Goal: Task Accomplishment & Management: Use online tool/utility

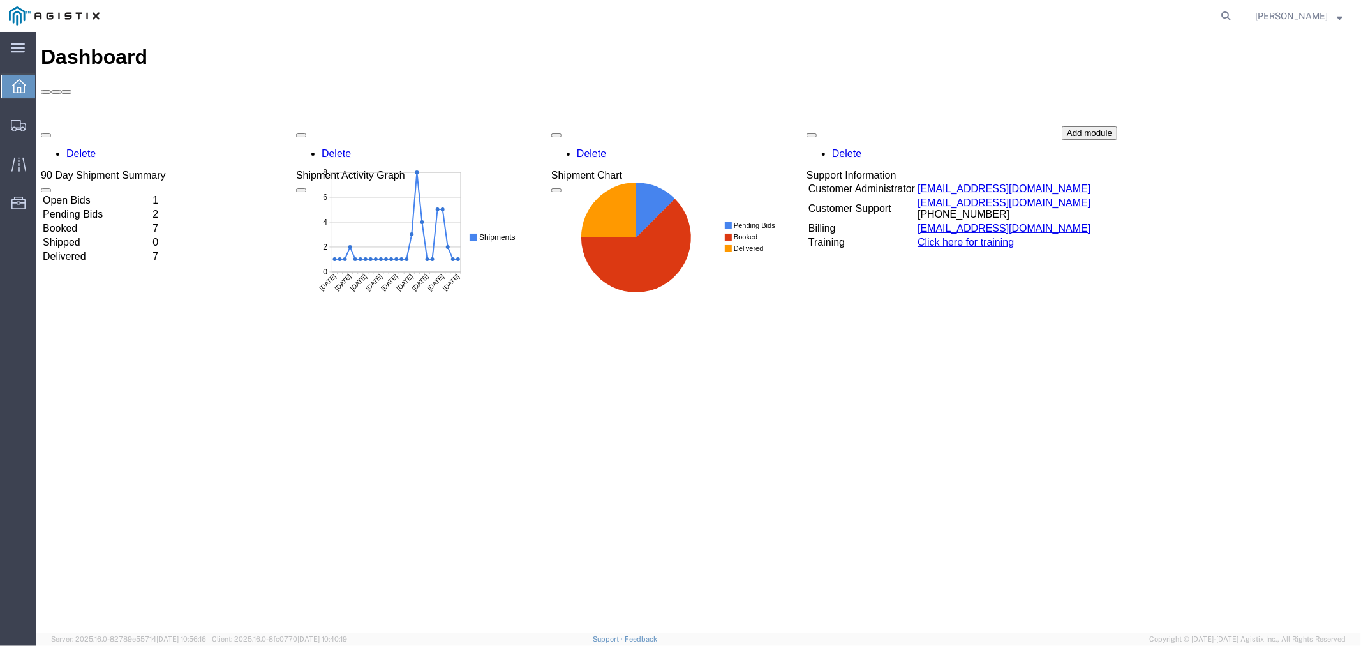
click at [26, 90] on icon at bounding box center [19, 86] width 14 height 14
click at [107, 193] on td "Open Bids" at bounding box center [95, 199] width 108 height 13
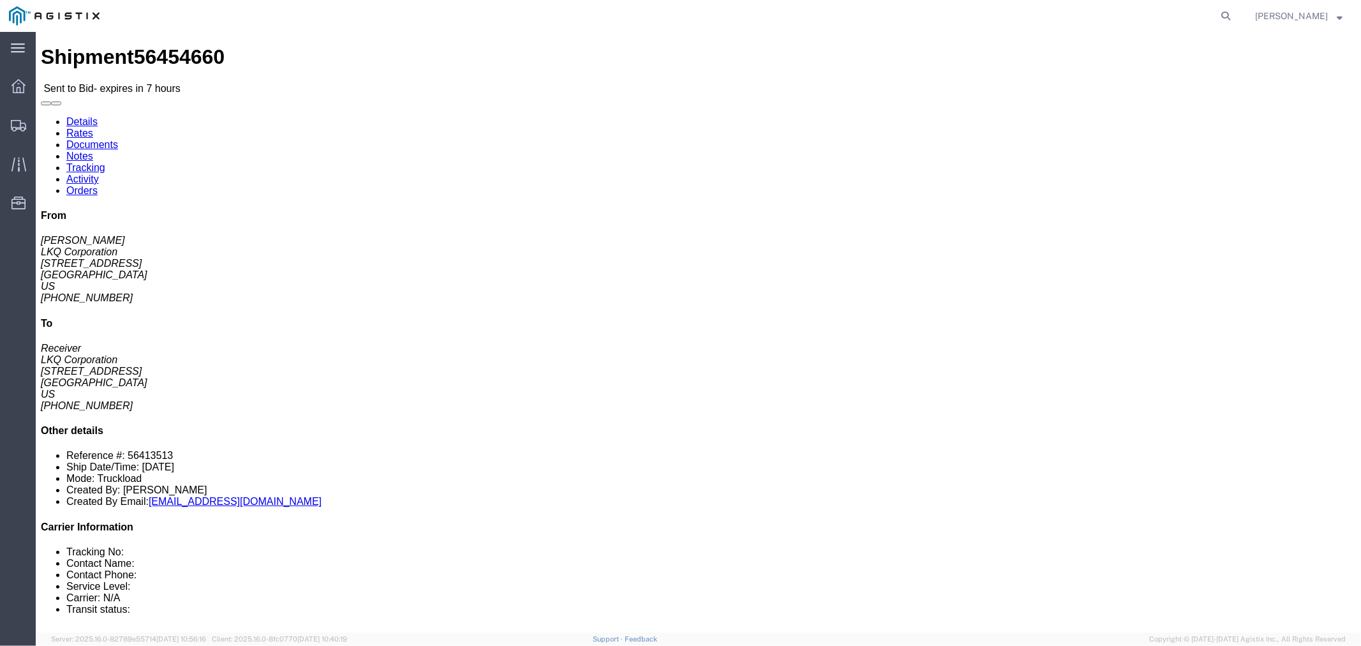
click button "button"
click link "Notes"
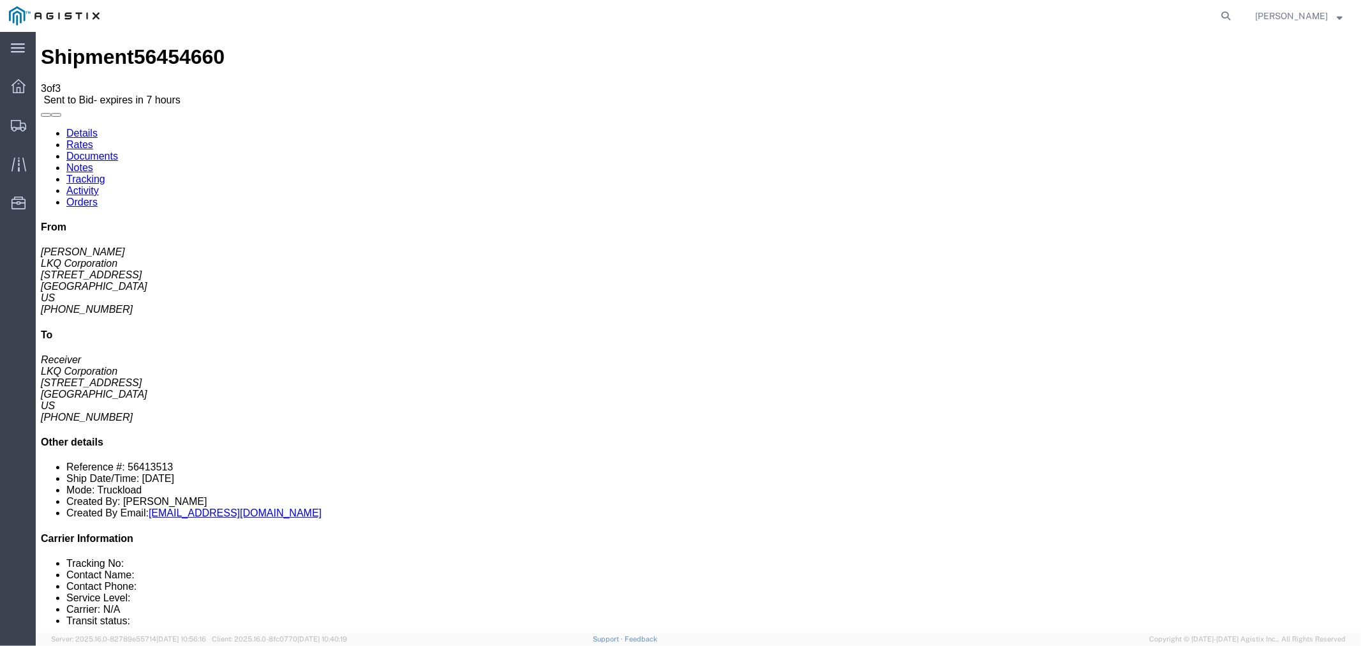
click at [92, 127] on link "Details" at bounding box center [81, 132] width 31 height 11
click b "Each"
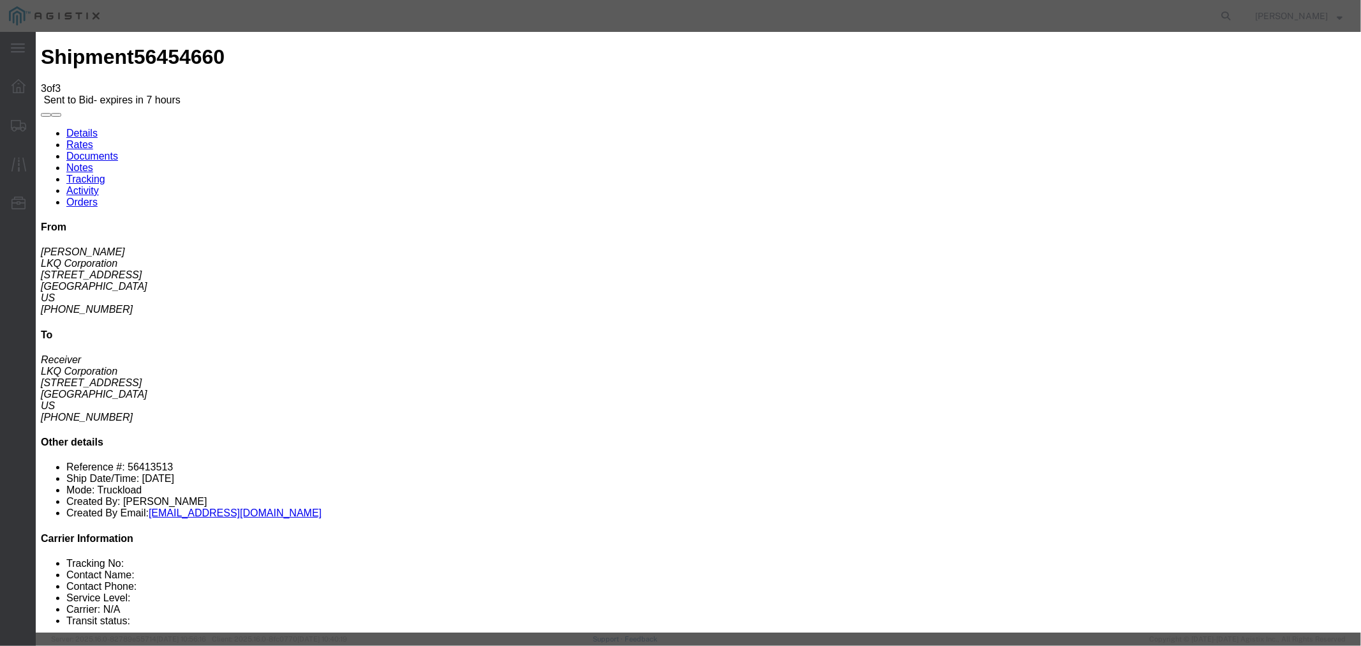
click icon "button"
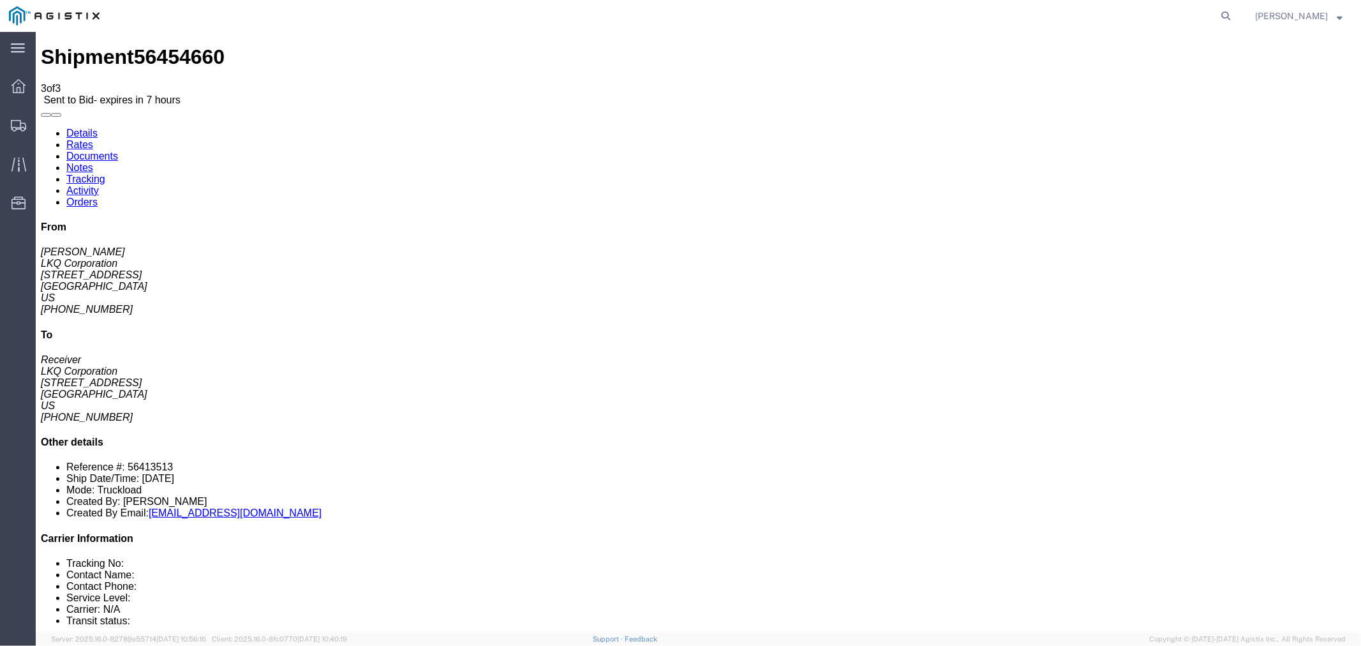
click link "Notes"
click at [93, 138] on link "Rates" at bounding box center [79, 143] width 27 height 11
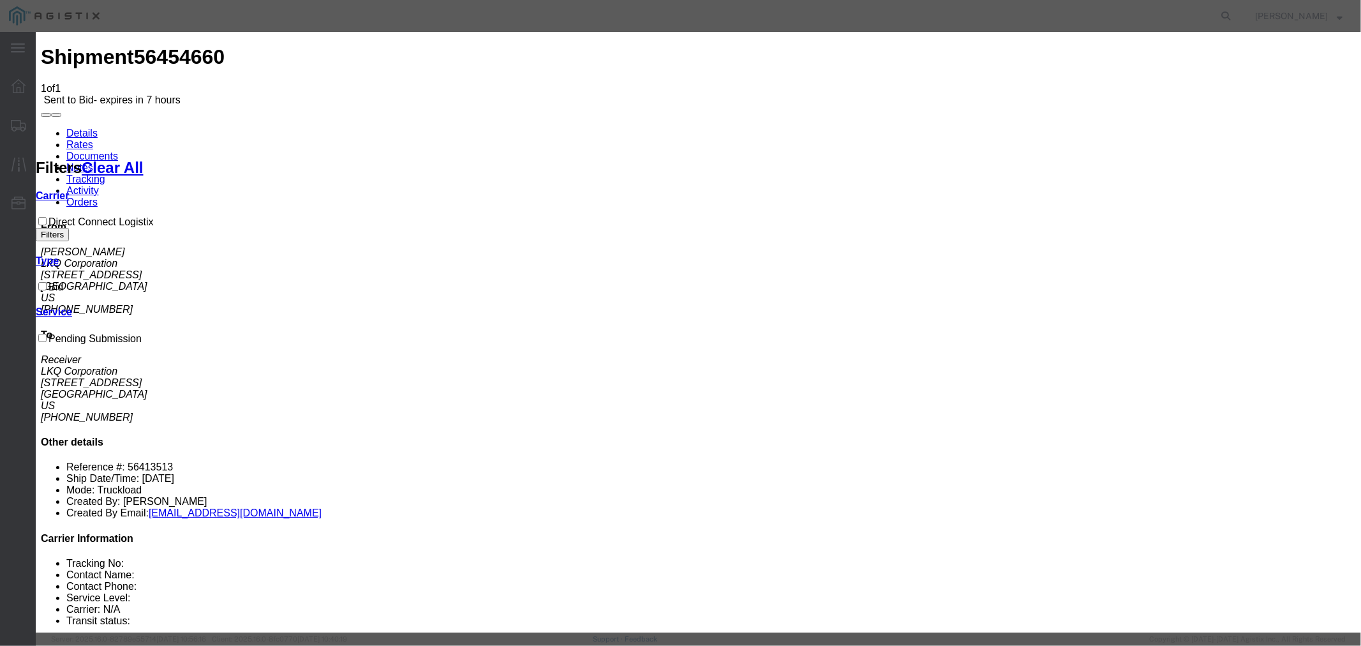
select select "4506"
select select "15907"
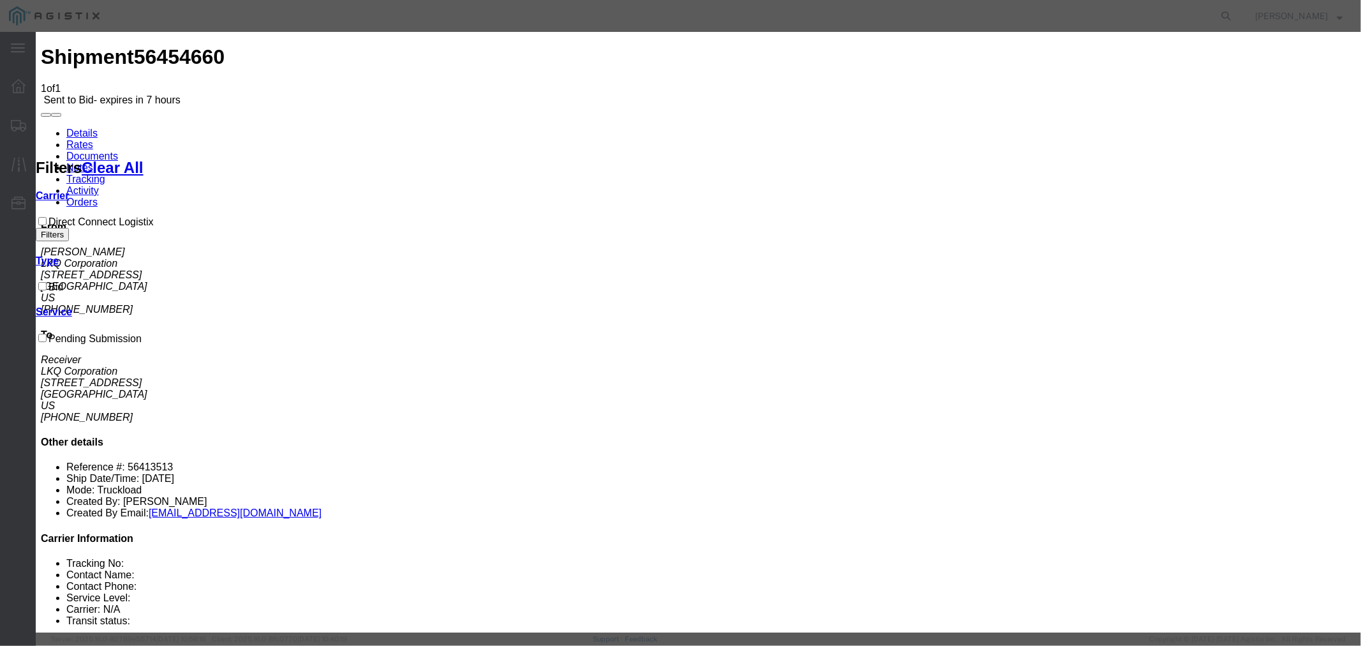
type input "DCL"
type input "2050"
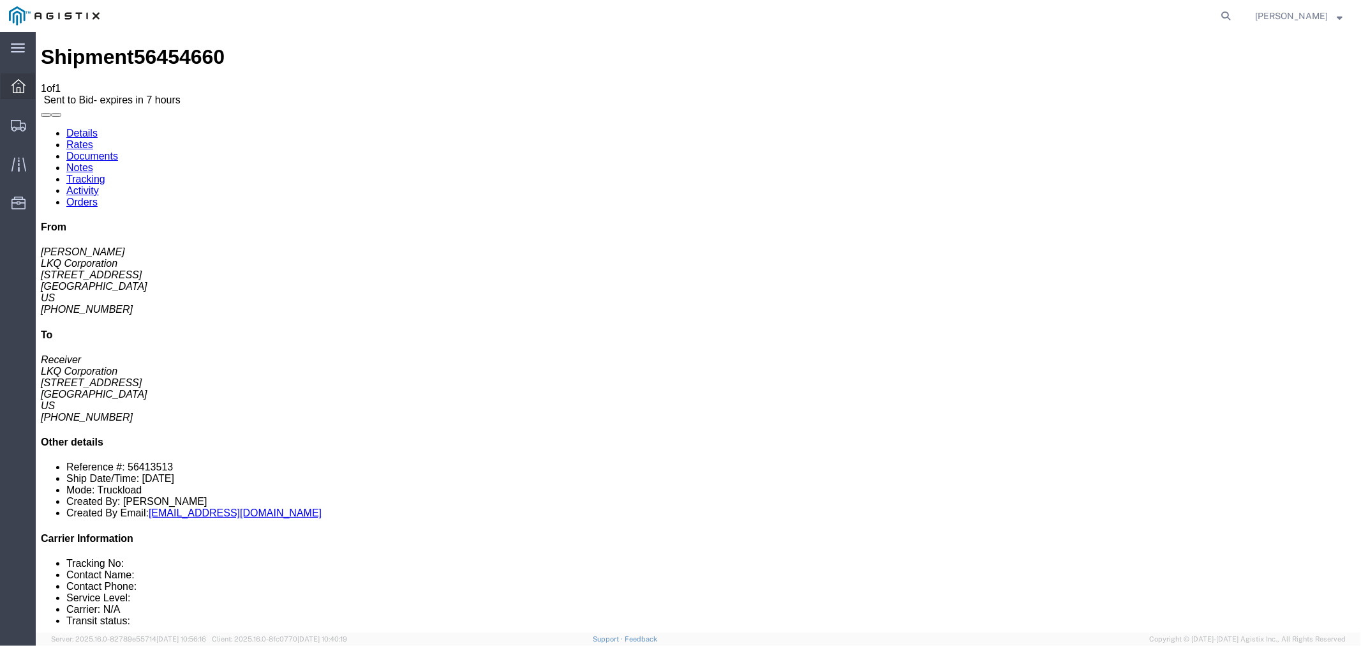
click at [13, 86] on icon at bounding box center [18, 86] width 14 height 14
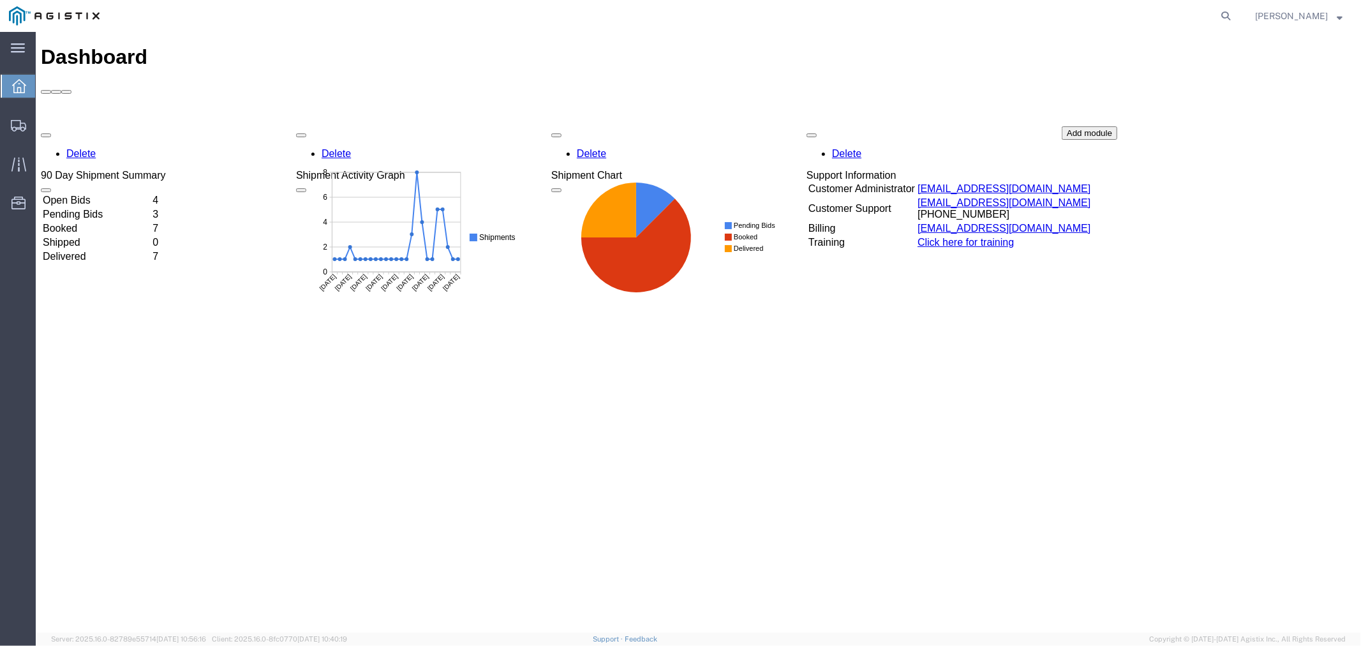
click at [131, 193] on td "Open Bids" at bounding box center [95, 199] width 108 height 13
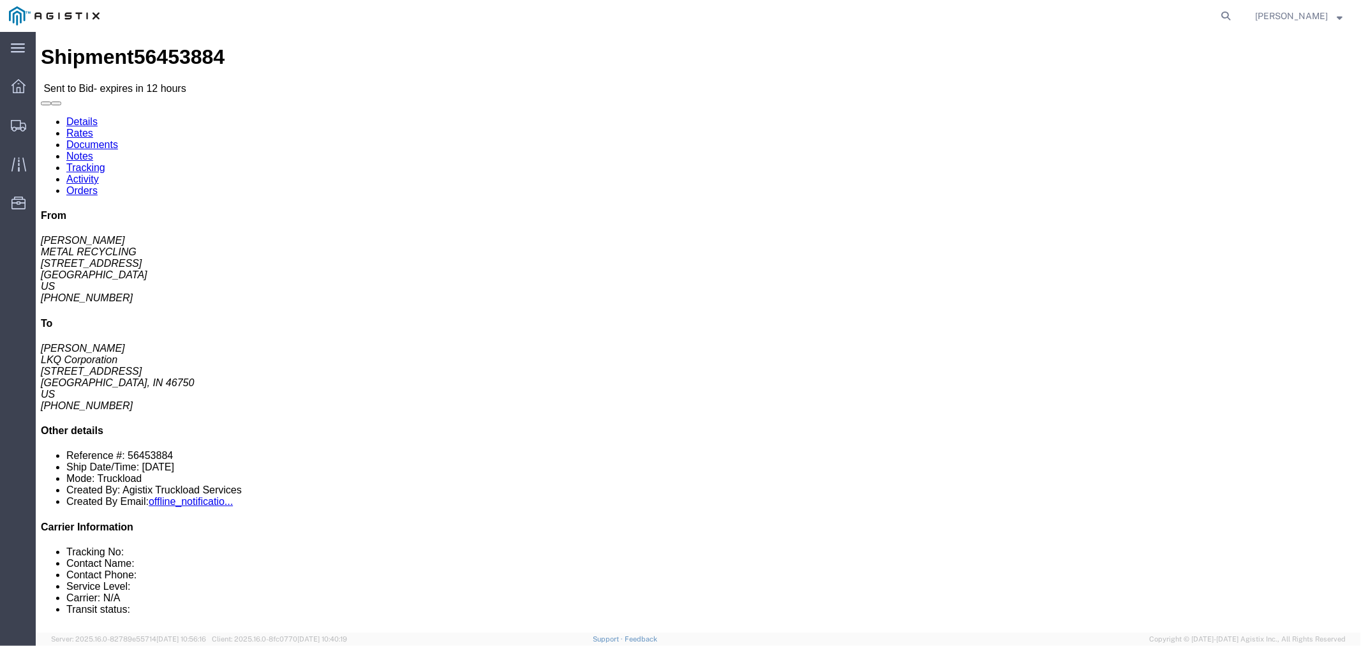
click p "Pieces: 10.00 Each"
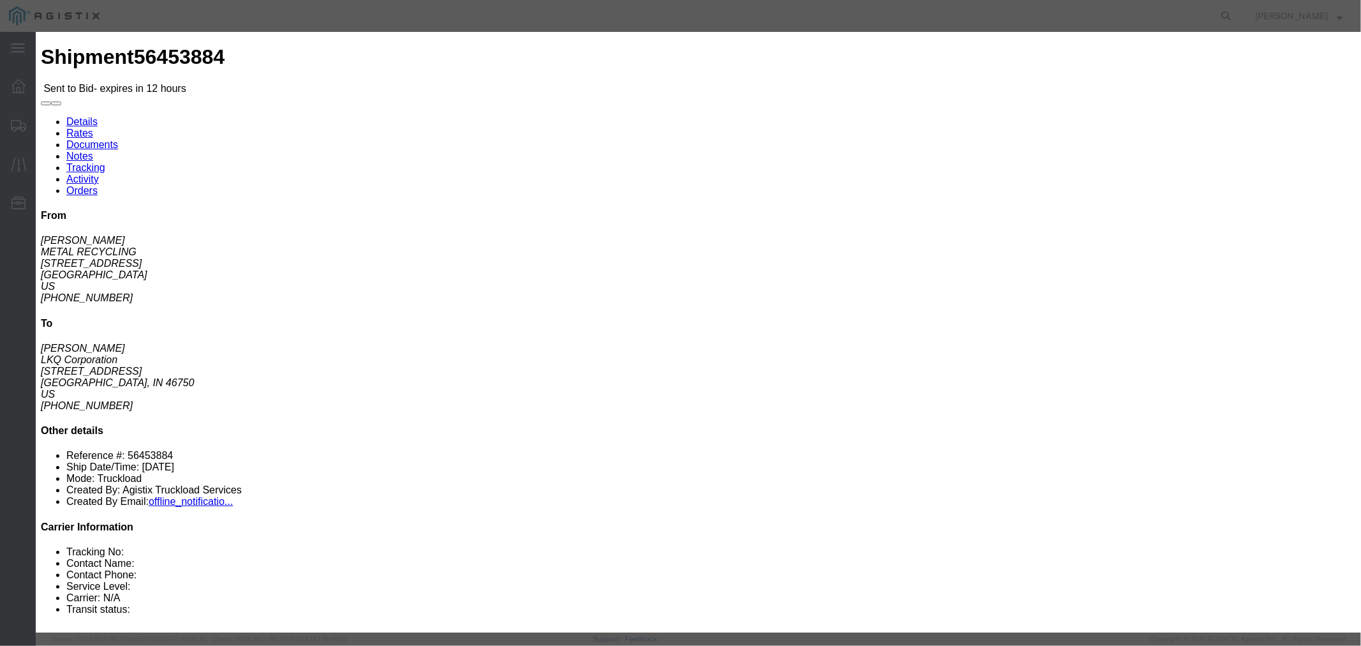
click icon "button"
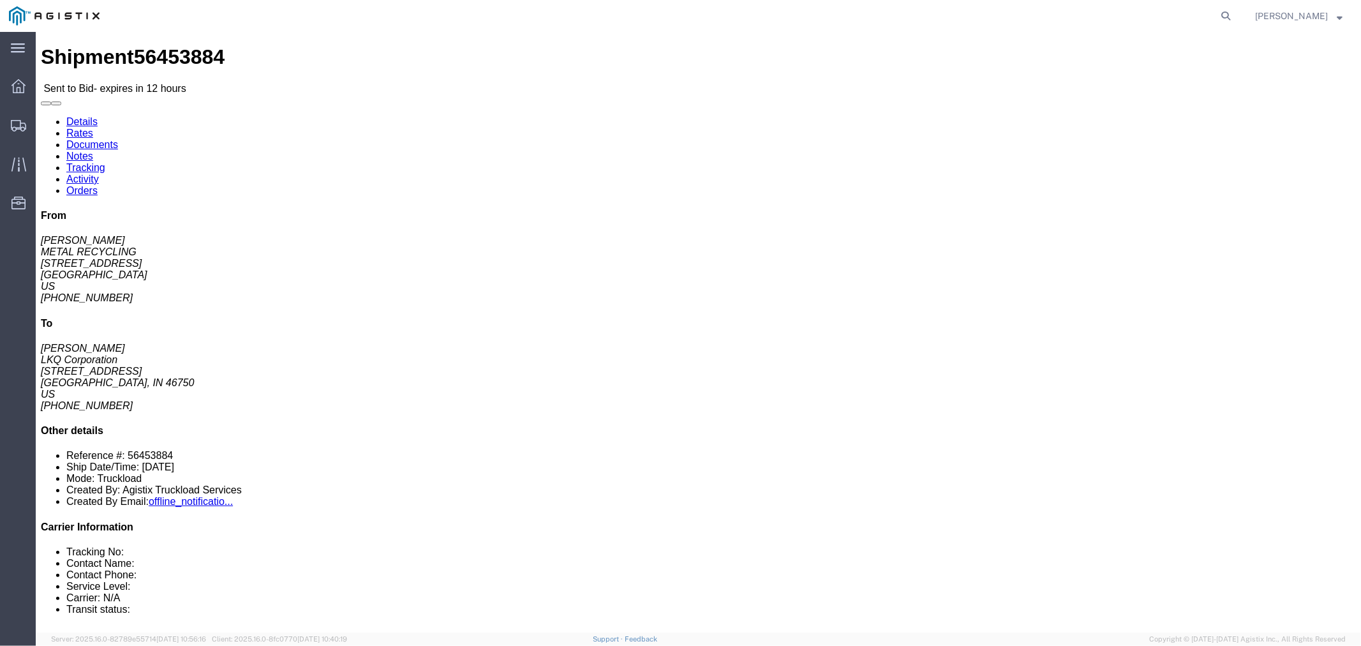
click link "Notes"
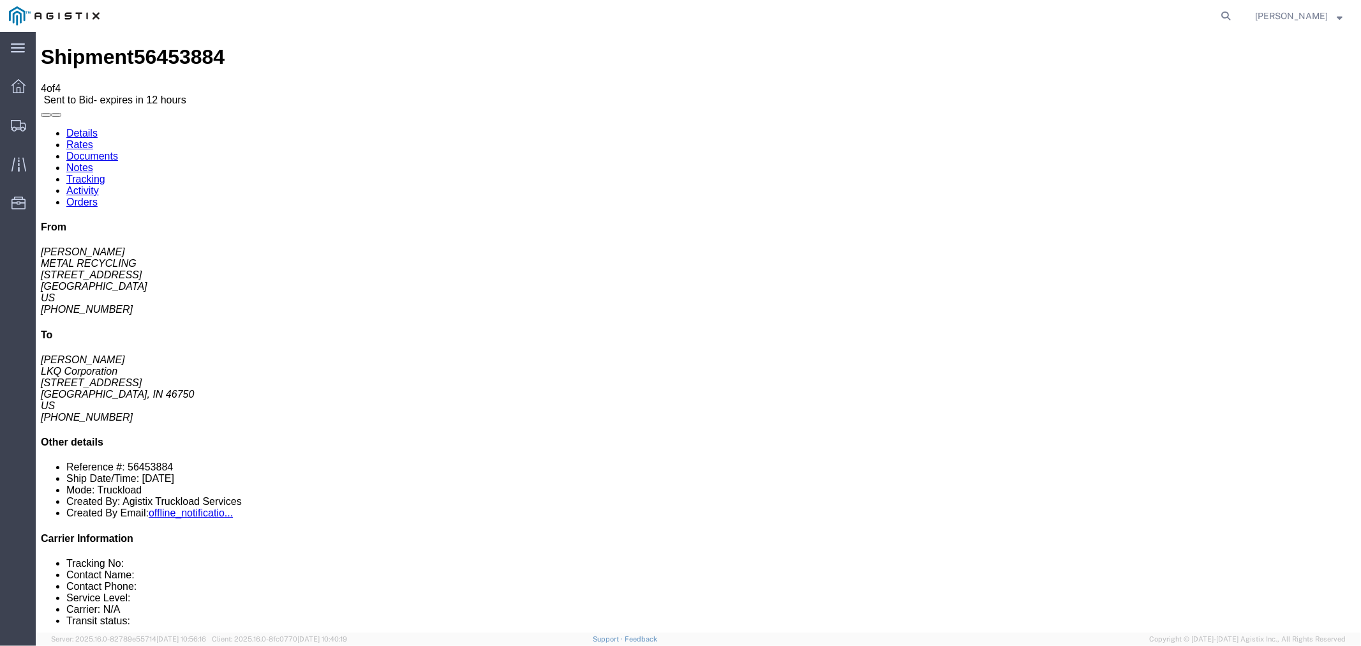
click at [93, 138] on link "Rates" at bounding box center [79, 143] width 27 height 11
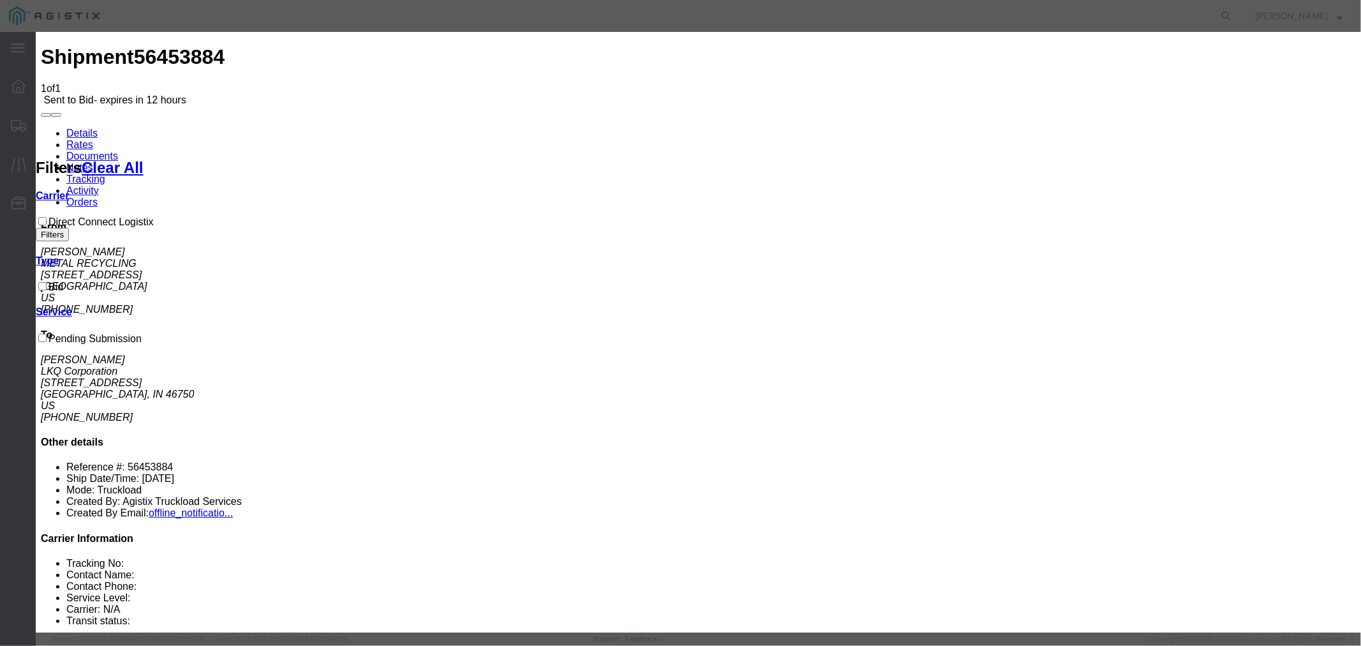
select select "4506"
drag, startPoint x: 759, startPoint y: 151, endPoint x: 766, endPoint y: 156, distance: 8.6
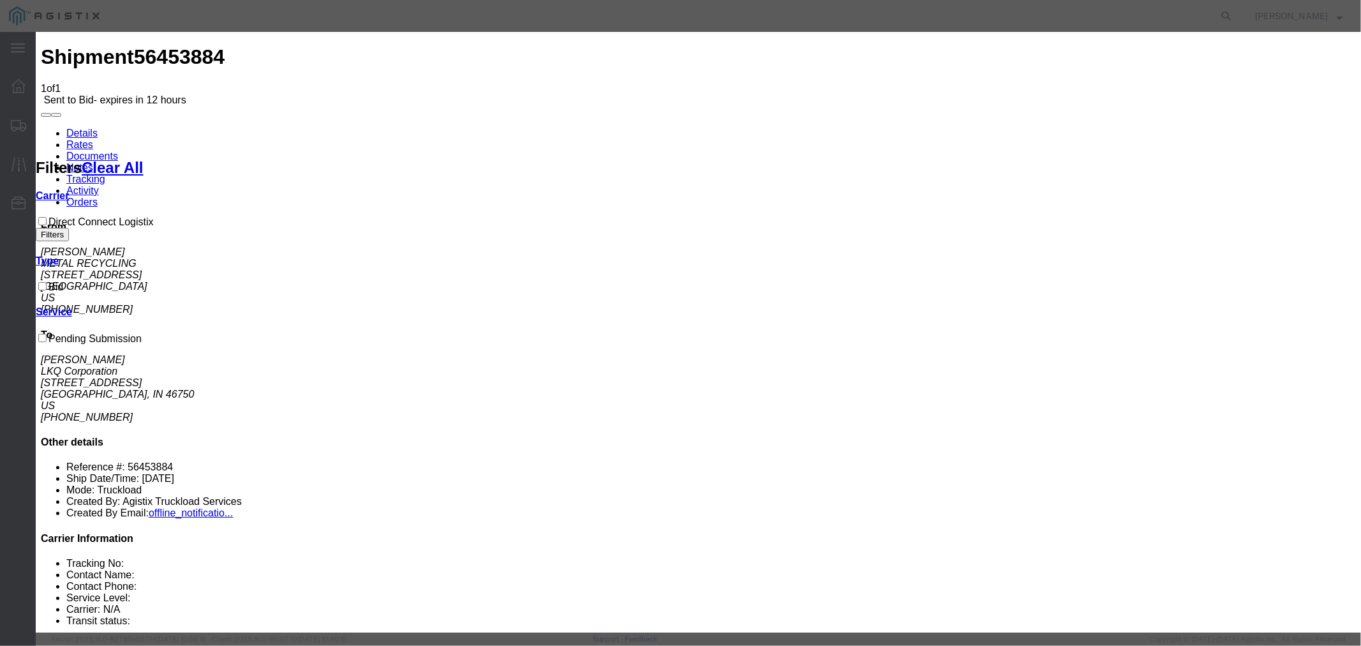
select select "15907"
drag, startPoint x: 976, startPoint y: 144, endPoint x: 980, endPoint y: 155, distance: 11.5
type input "DCL"
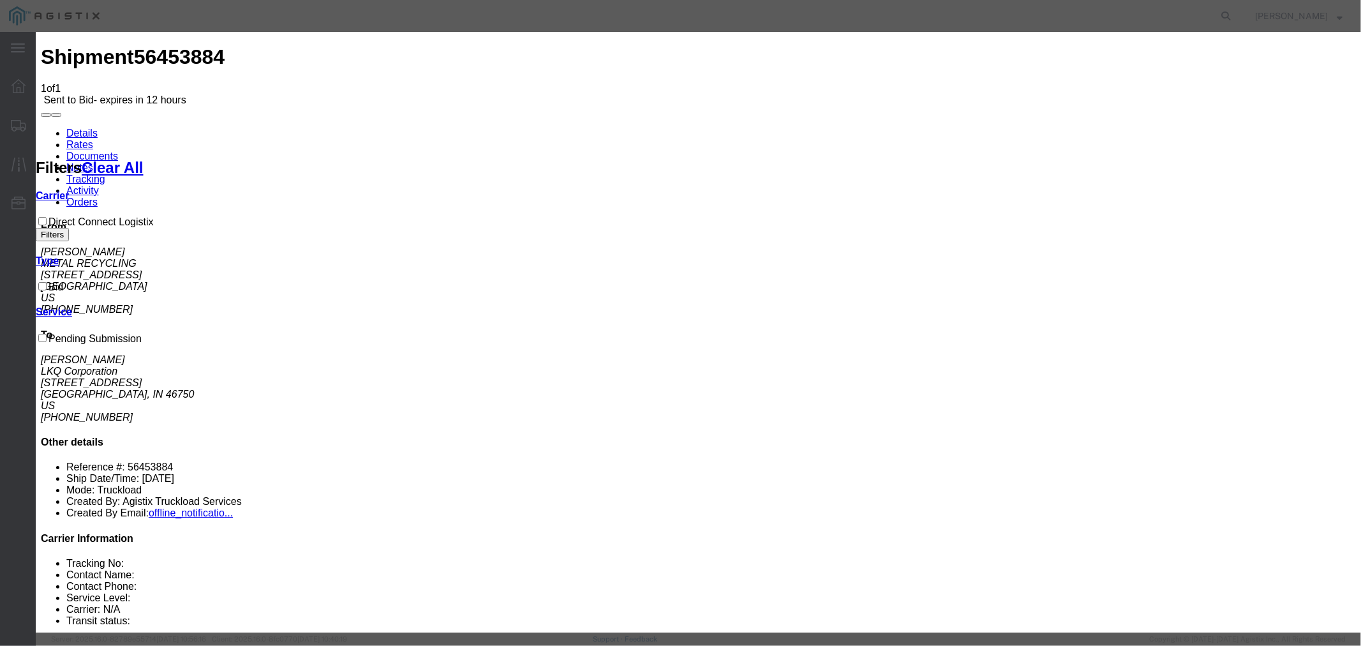
type input "950"
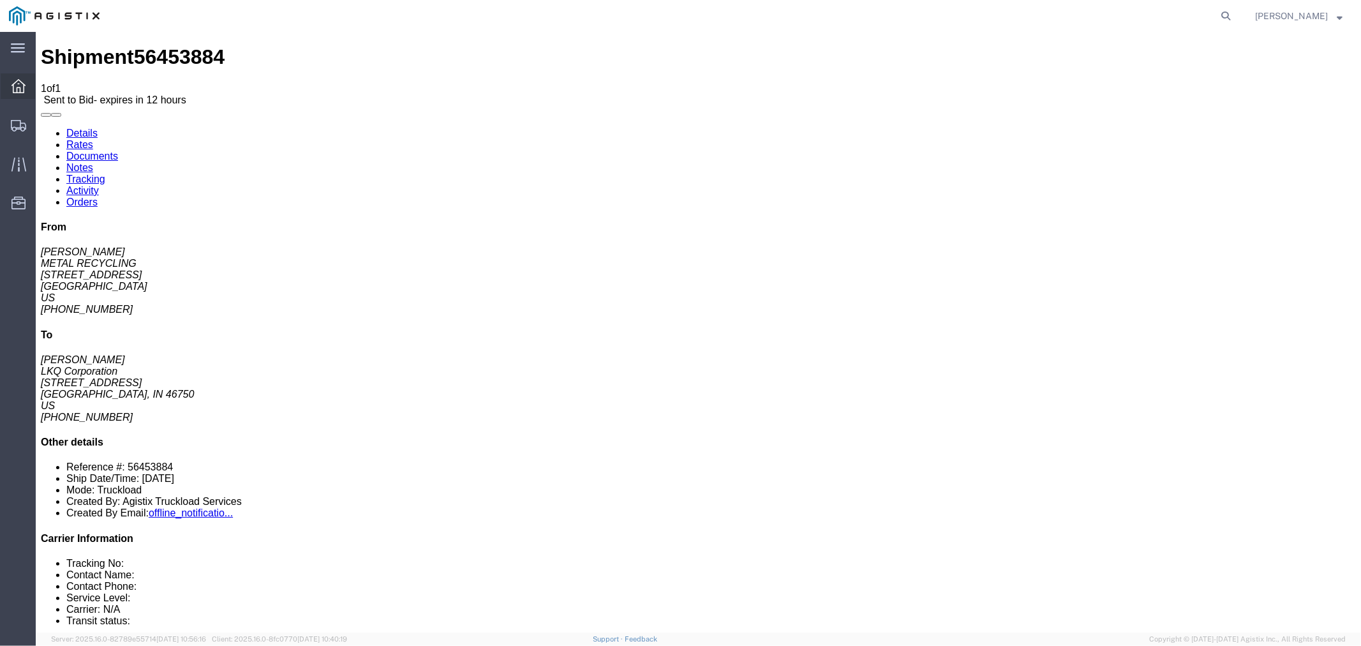
click at [19, 87] on icon at bounding box center [18, 86] width 14 height 14
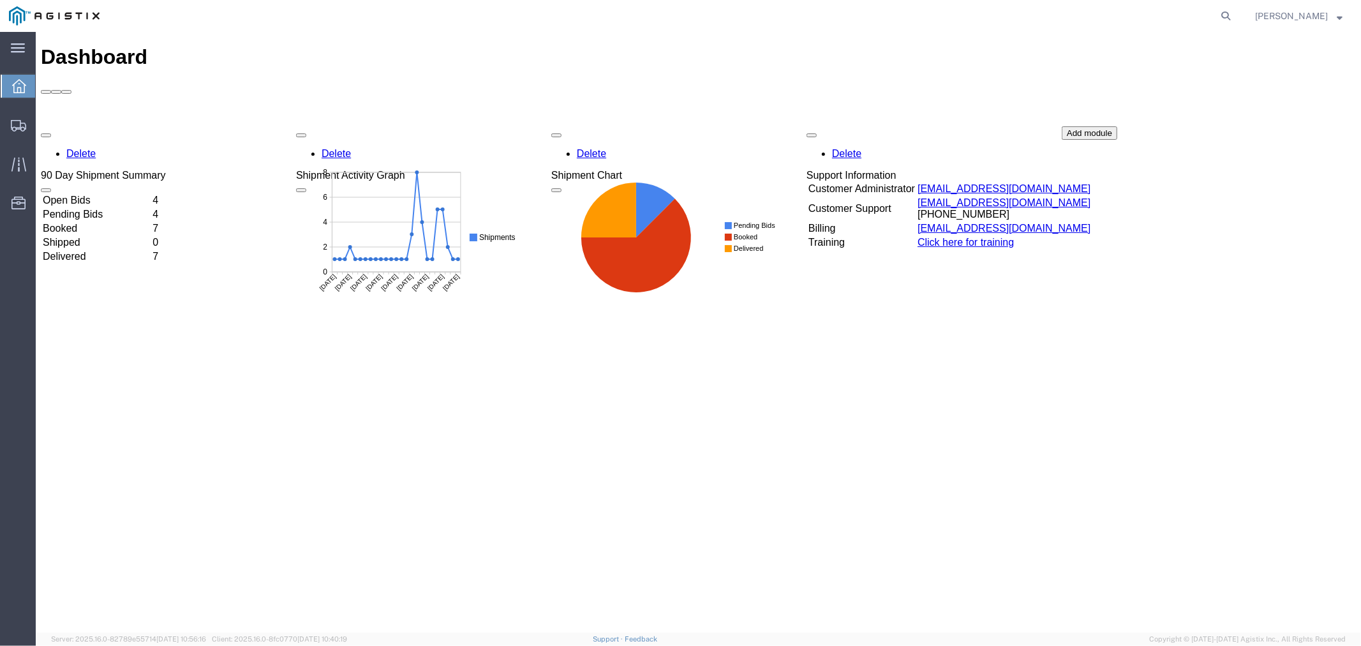
click at [148, 193] on td "Open Bids" at bounding box center [95, 199] width 108 height 13
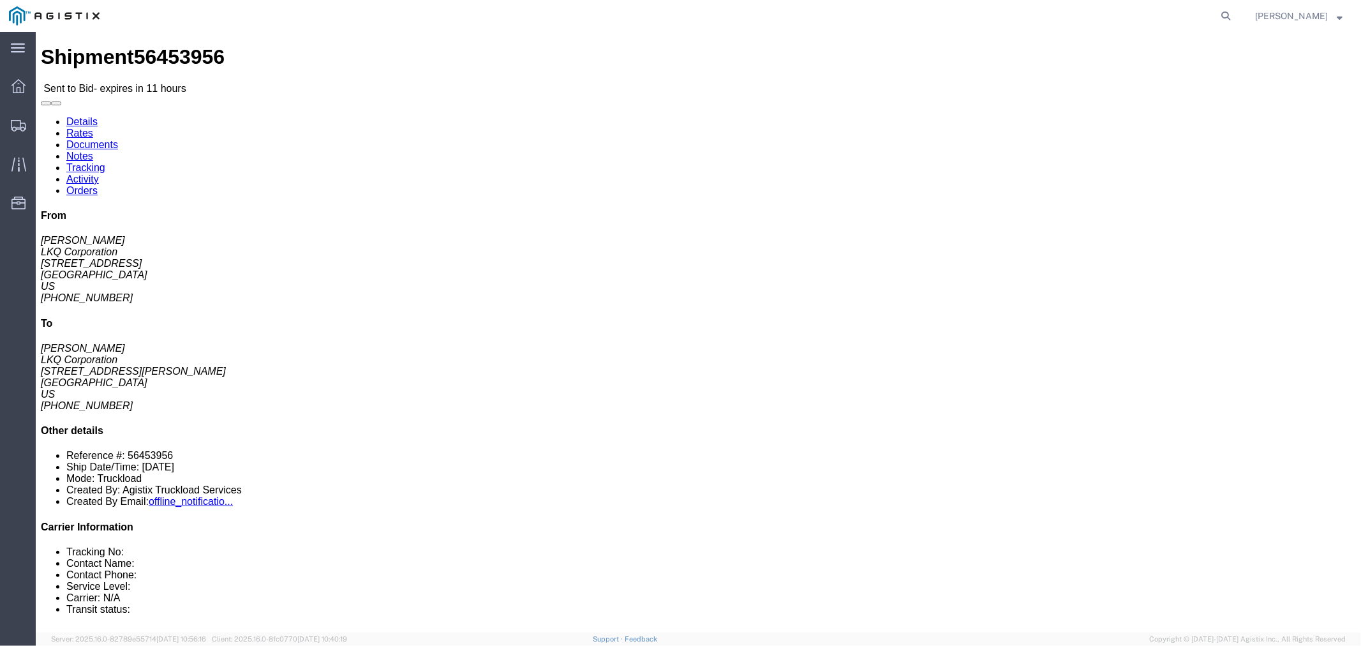
click h3 "General Auto Parts (dry)"
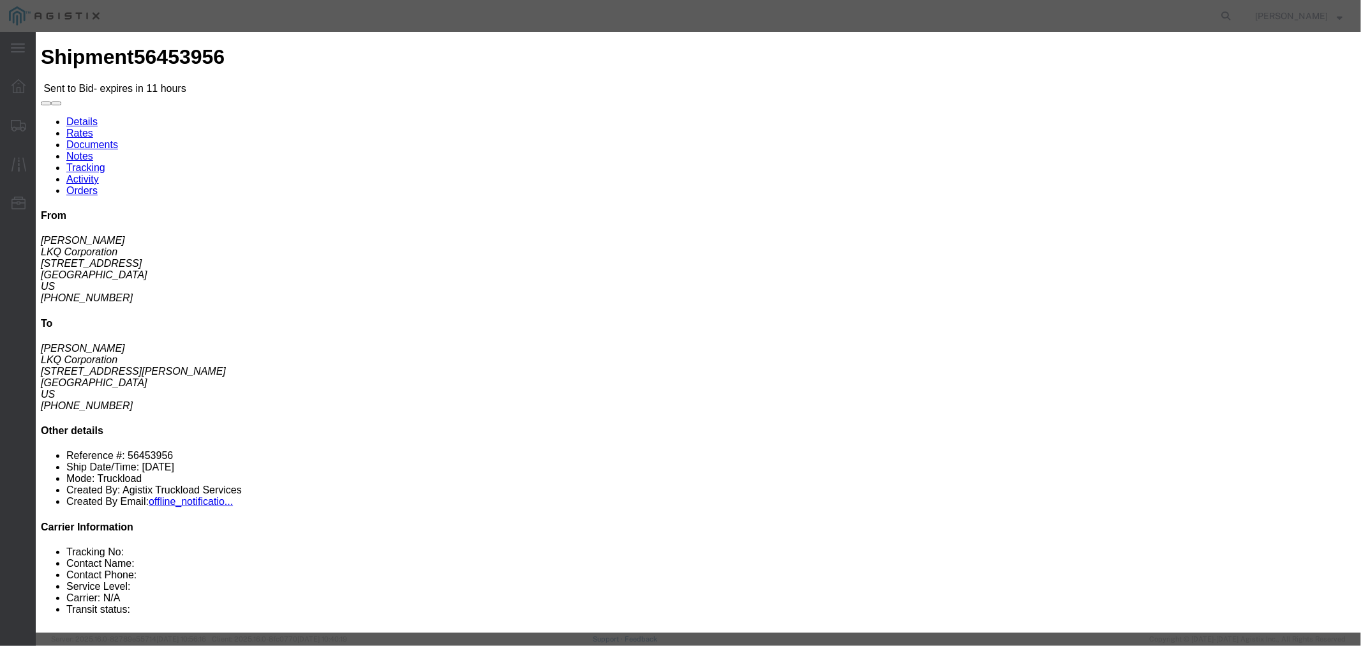
click button "button"
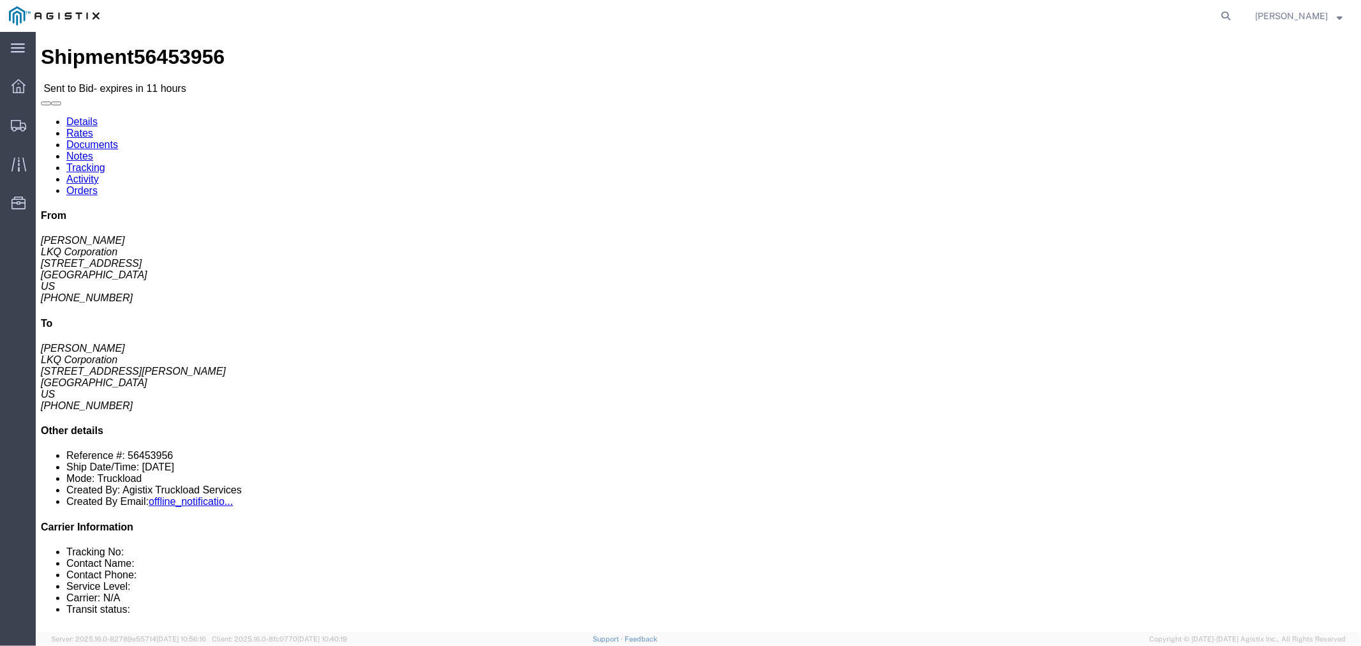
click link "Notes"
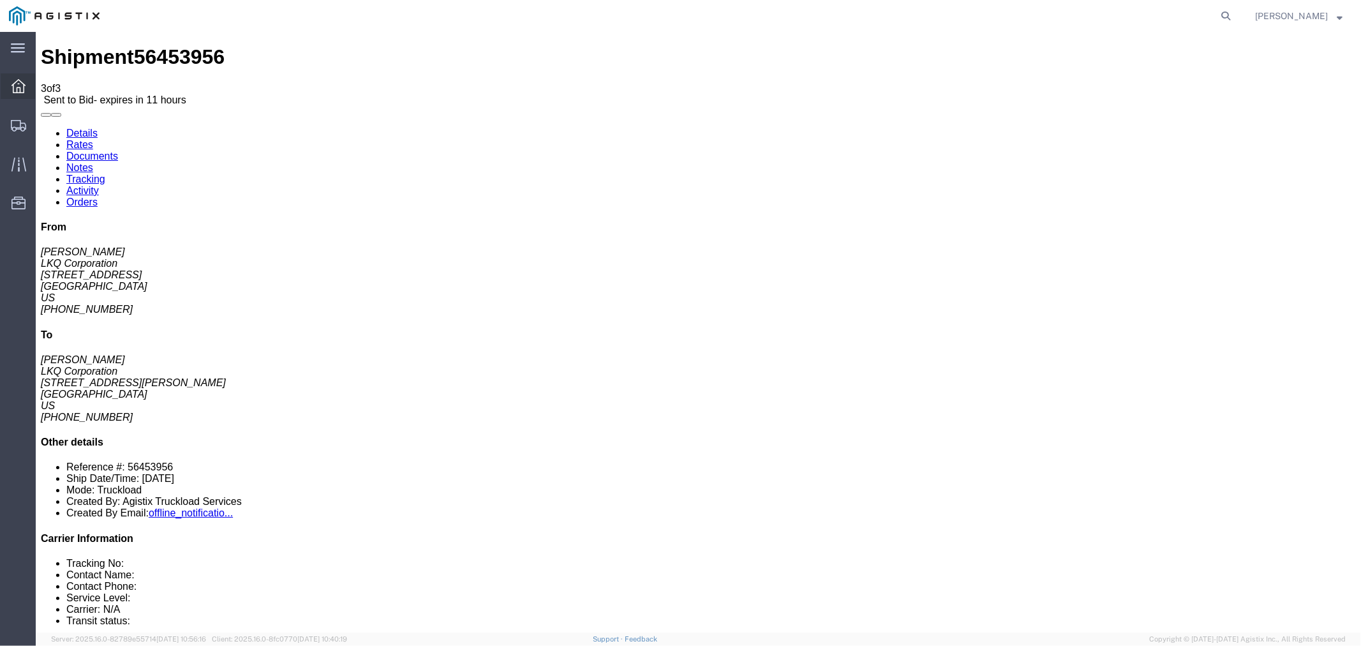
click at [19, 88] on icon at bounding box center [18, 86] width 14 height 14
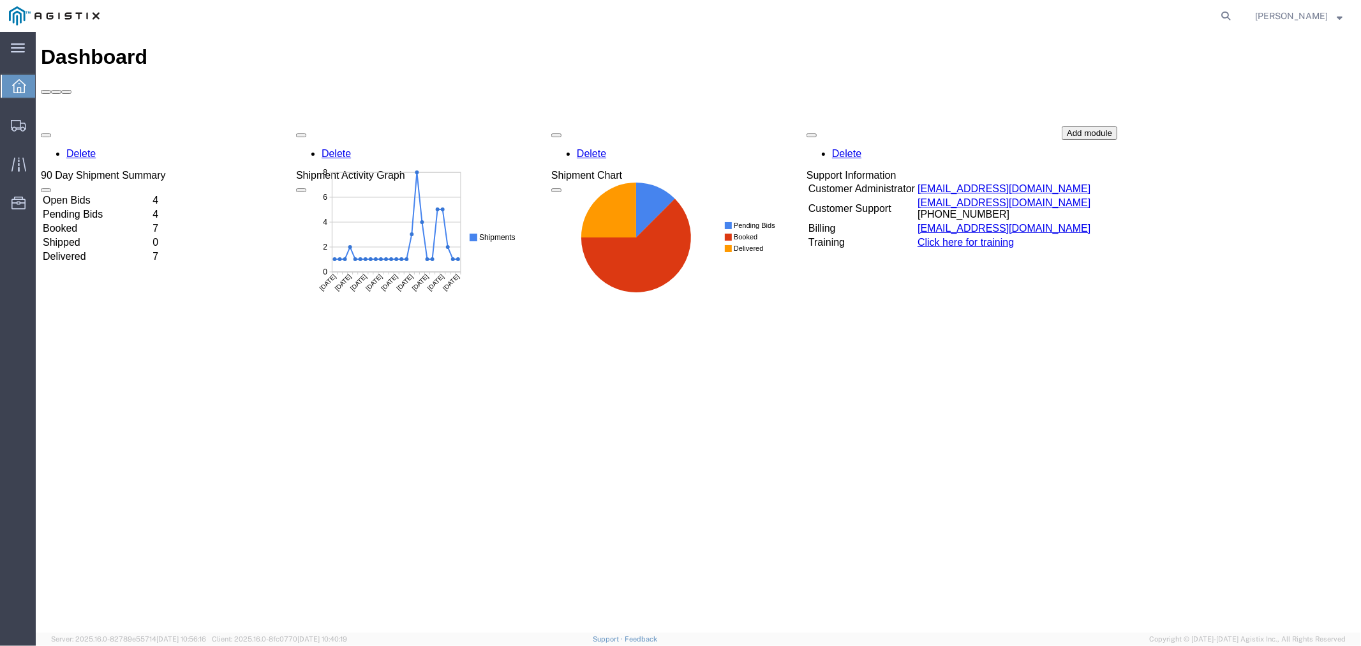
click at [136, 193] on td "Open Bids" at bounding box center [95, 199] width 108 height 13
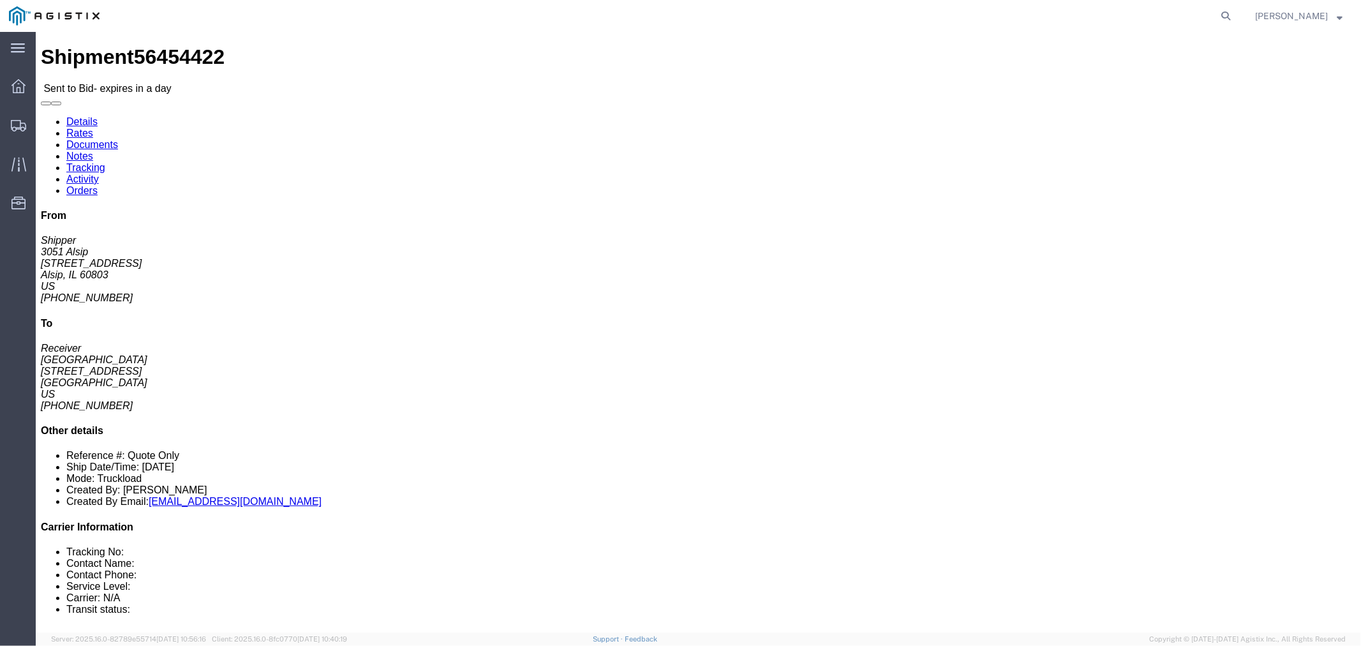
click link "Notes"
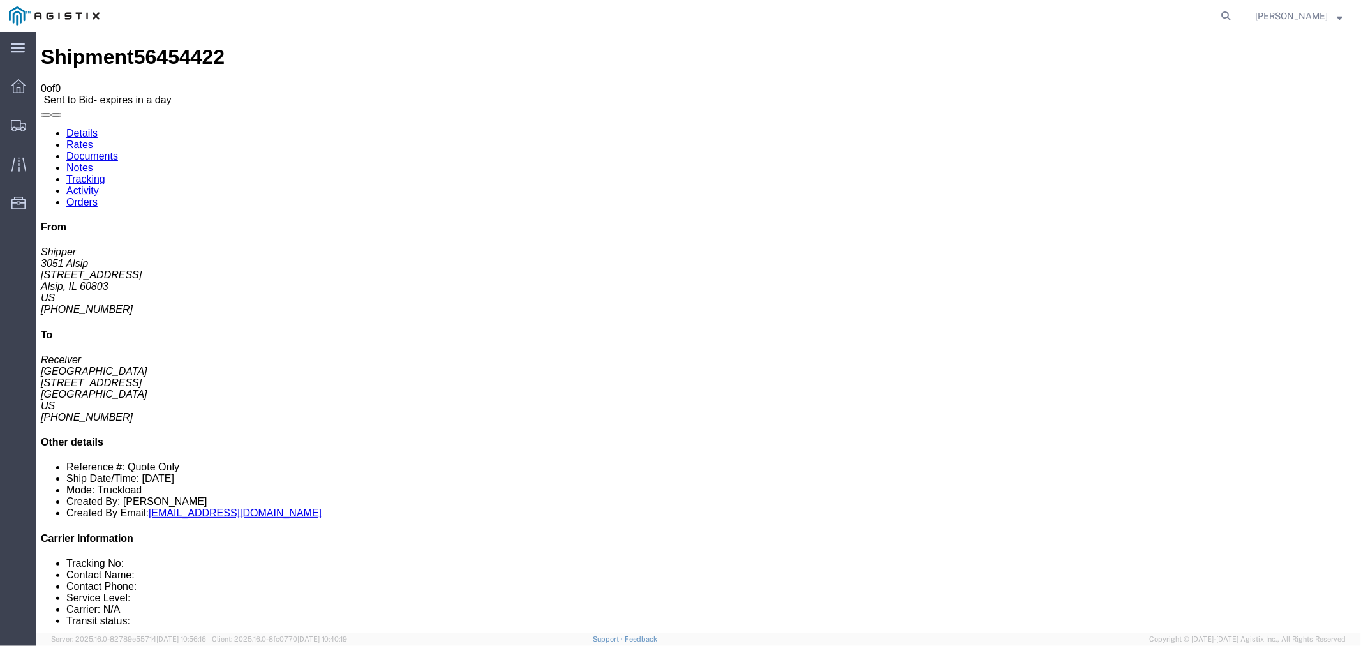
click at [91, 127] on link "Details" at bounding box center [81, 132] width 31 height 11
click div "Leg 1 - Truckload Number of trucks: 1"
click button "button"
click link "Rates"
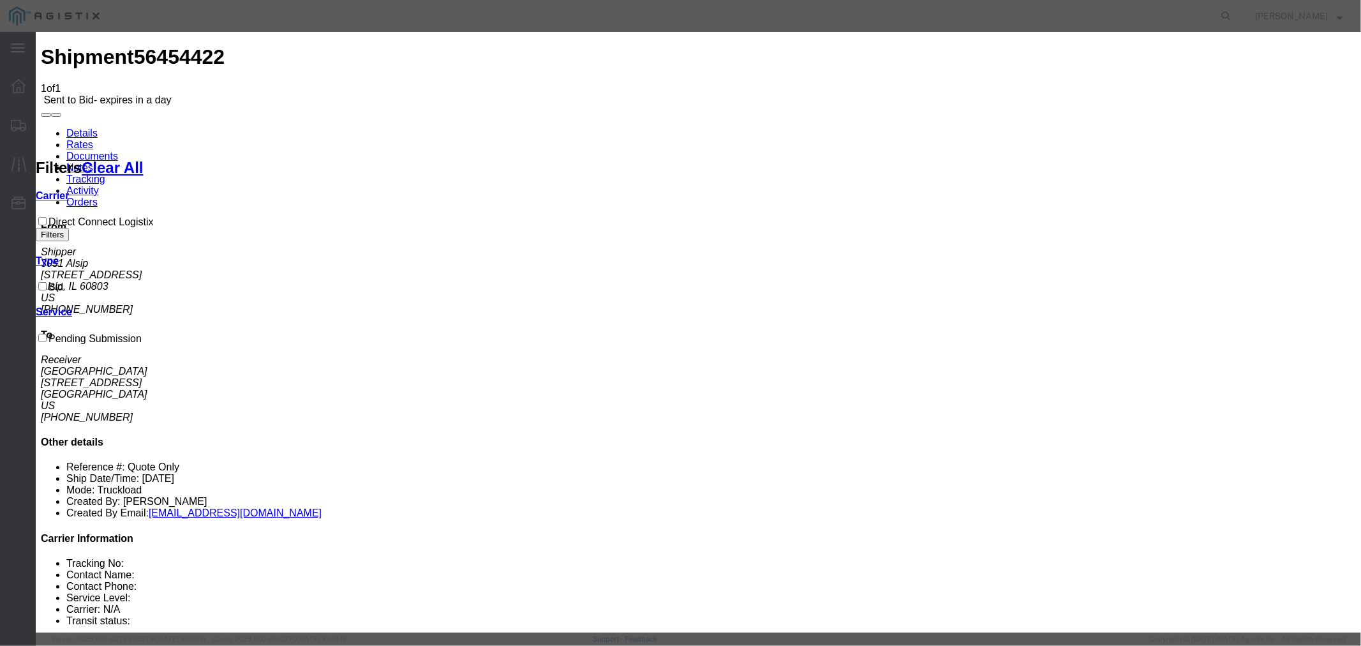
drag, startPoint x: 646, startPoint y: 408, endPoint x: 736, endPoint y: 424, distance: 90.8
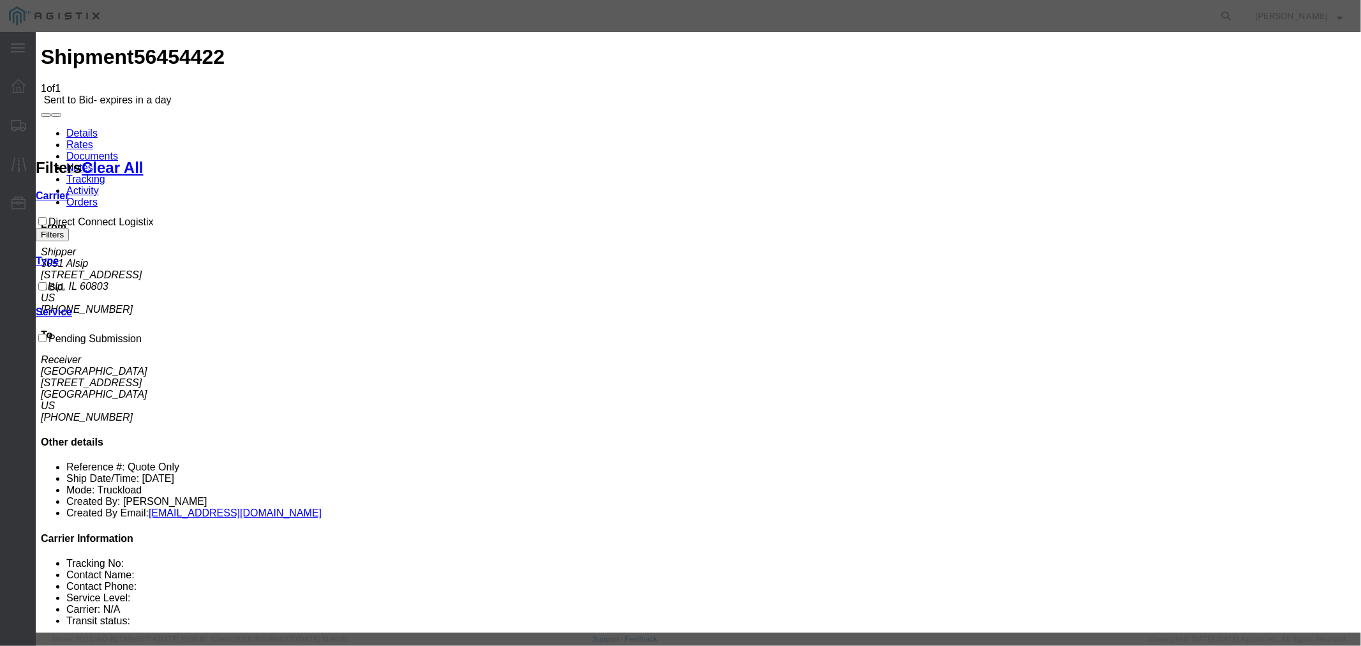
type textarea "Quoted as a van load...not floor loaded. Info wasn't included in the "Notes" ta…"
drag, startPoint x: 502, startPoint y: 151, endPoint x: 511, endPoint y: 156, distance: 10.3
select select "4506"
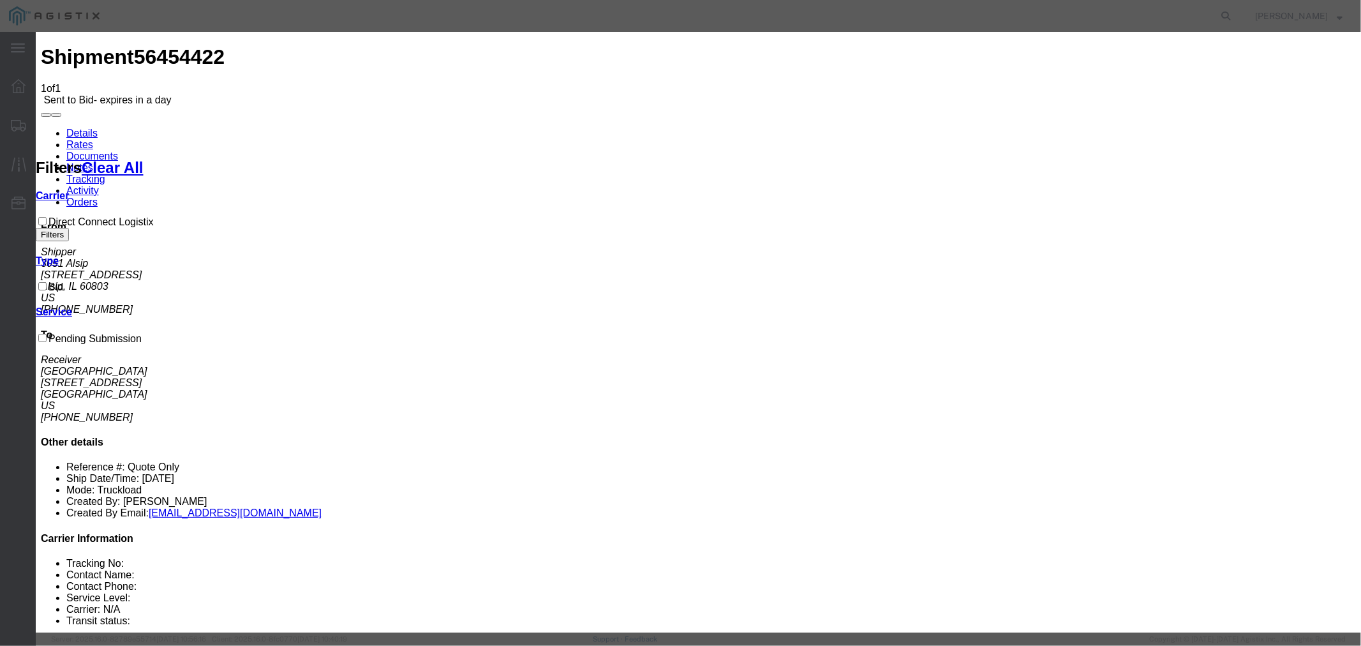
select select "15907"
drag, startPoint x: 983, startPoint y: 151, endPoint x: 986, endPoint y: 157, distance: 6.6
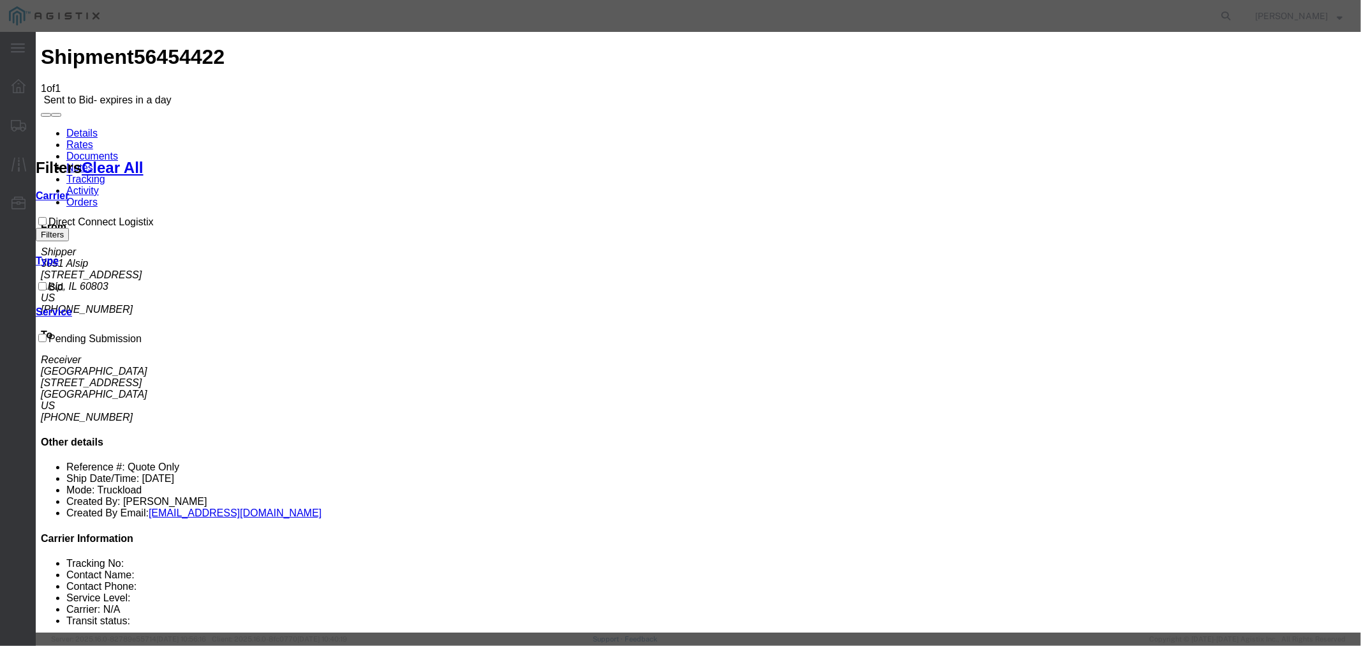
type input "DCL"
type textarea "Quoted as a palletized van load...not floor loaded. Info wasn't included in the…"
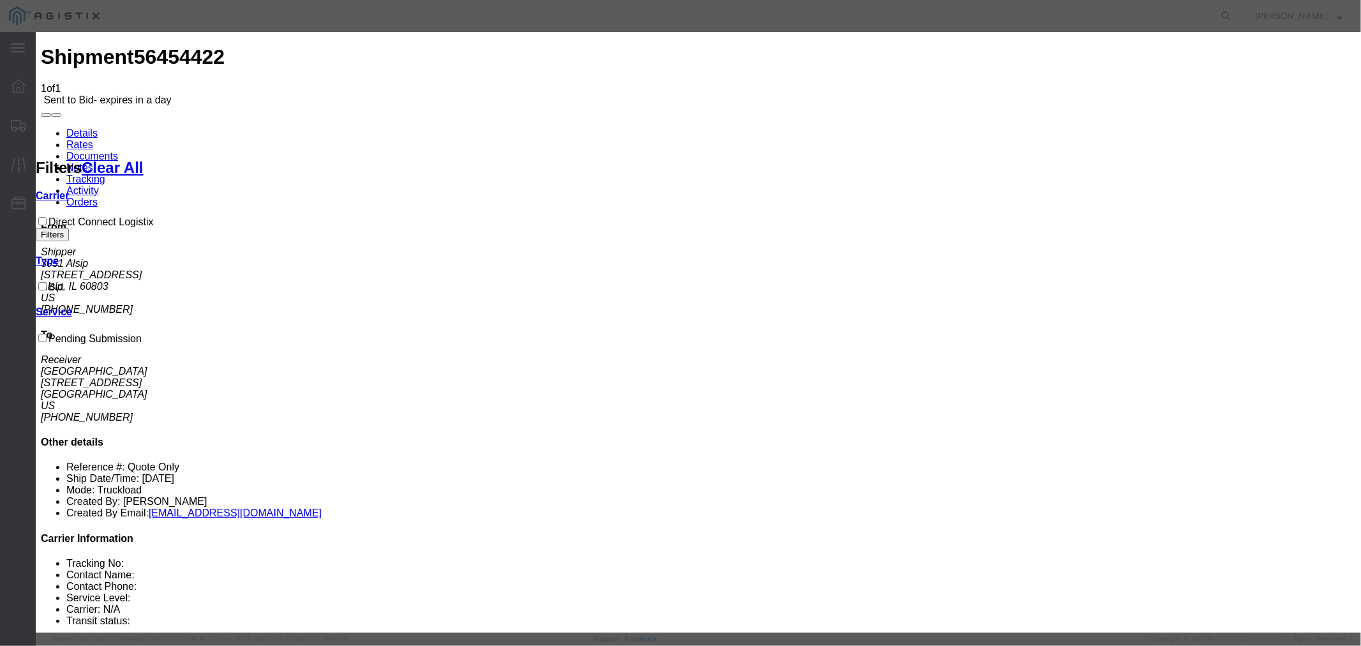
type input "2050"
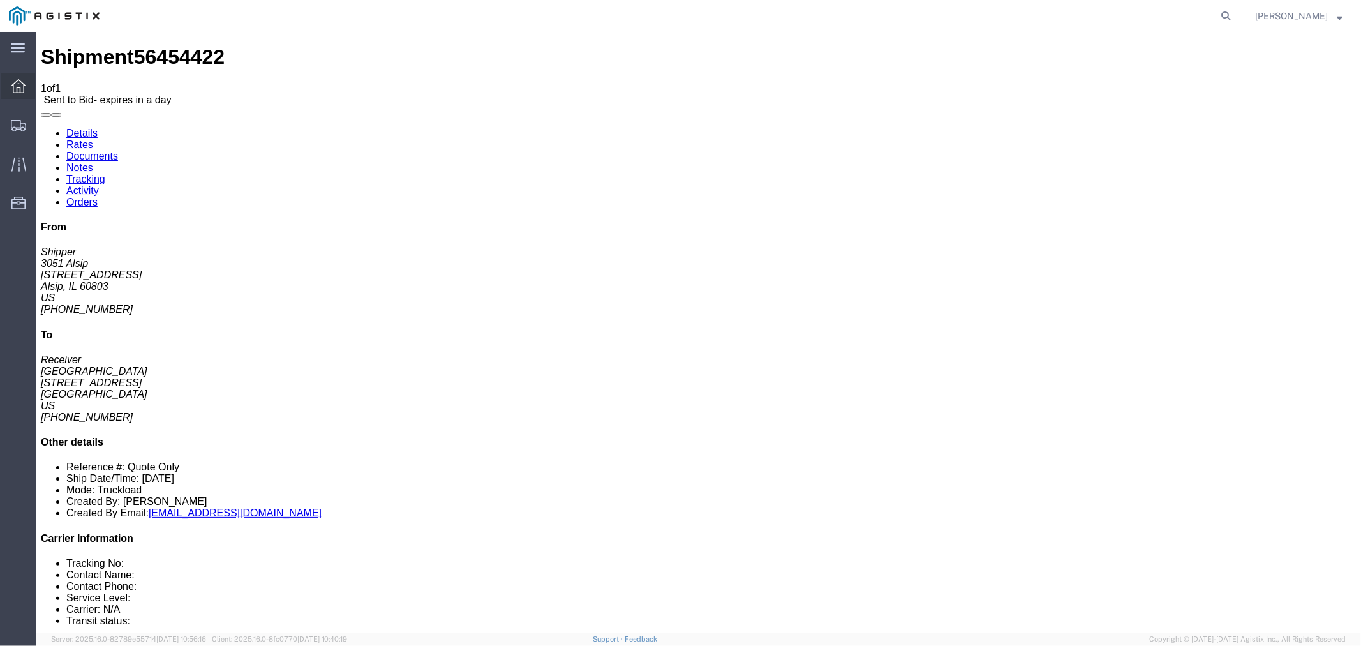
click at [22, 89] on icon at bounding box center [18, 86] width 14 height 14
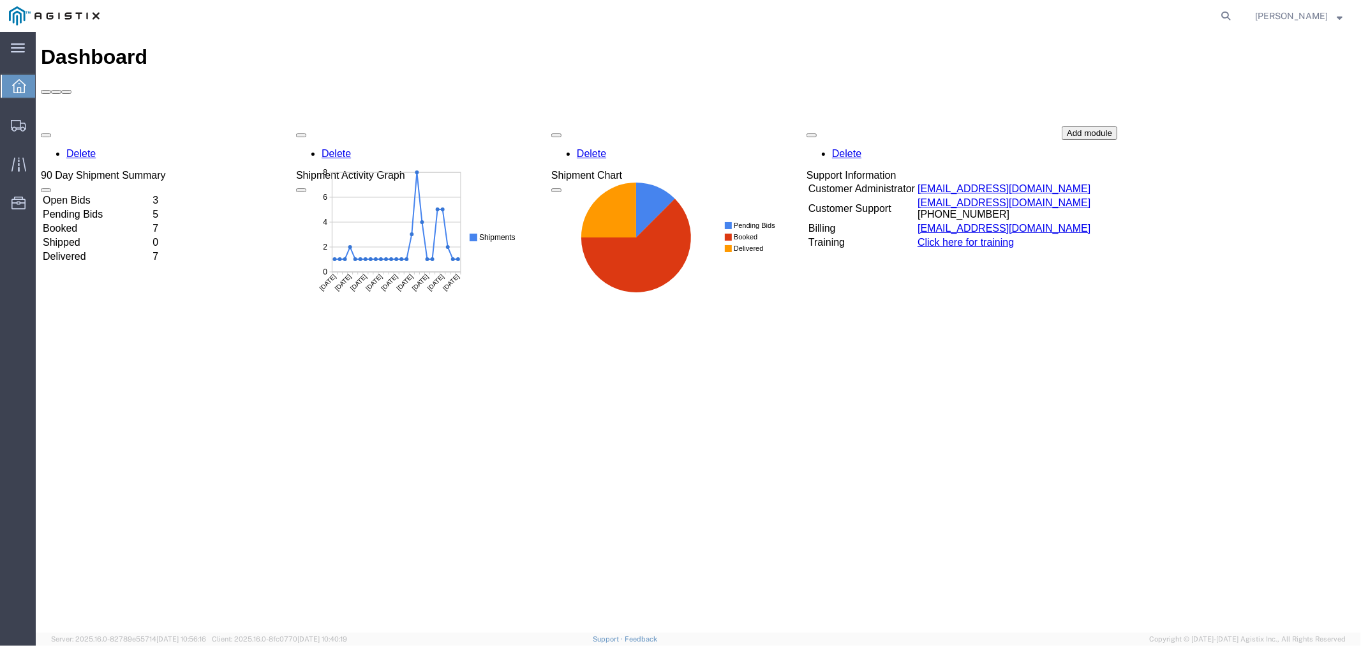
click at [145, 193] on td "Open Bids" at bounding box center [95, 199] width 108 height 13
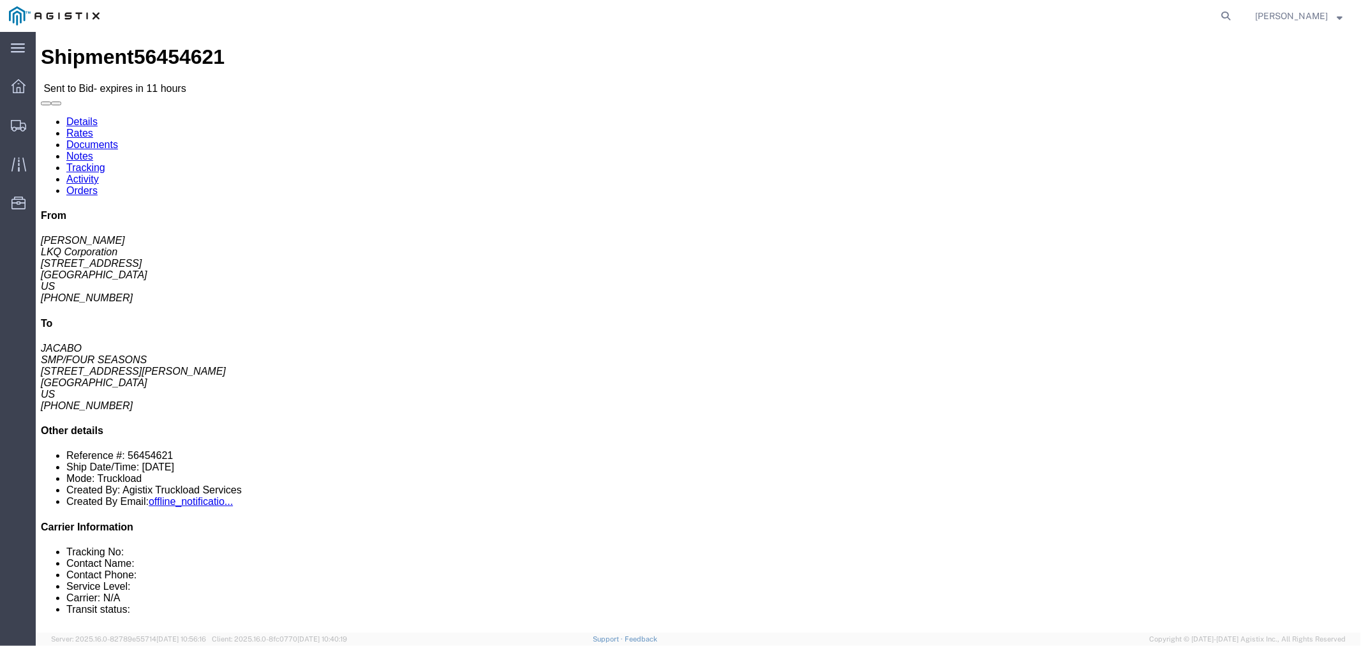
click button "button"
click b "Each"
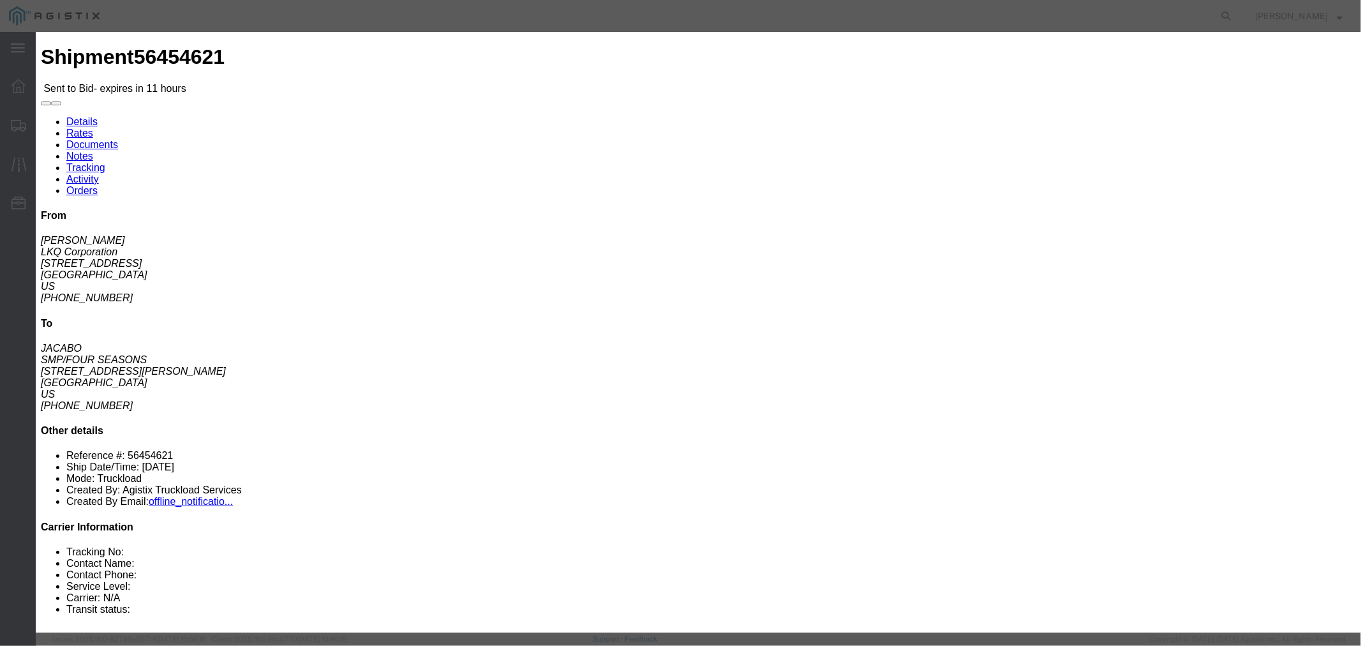
click icon "button"
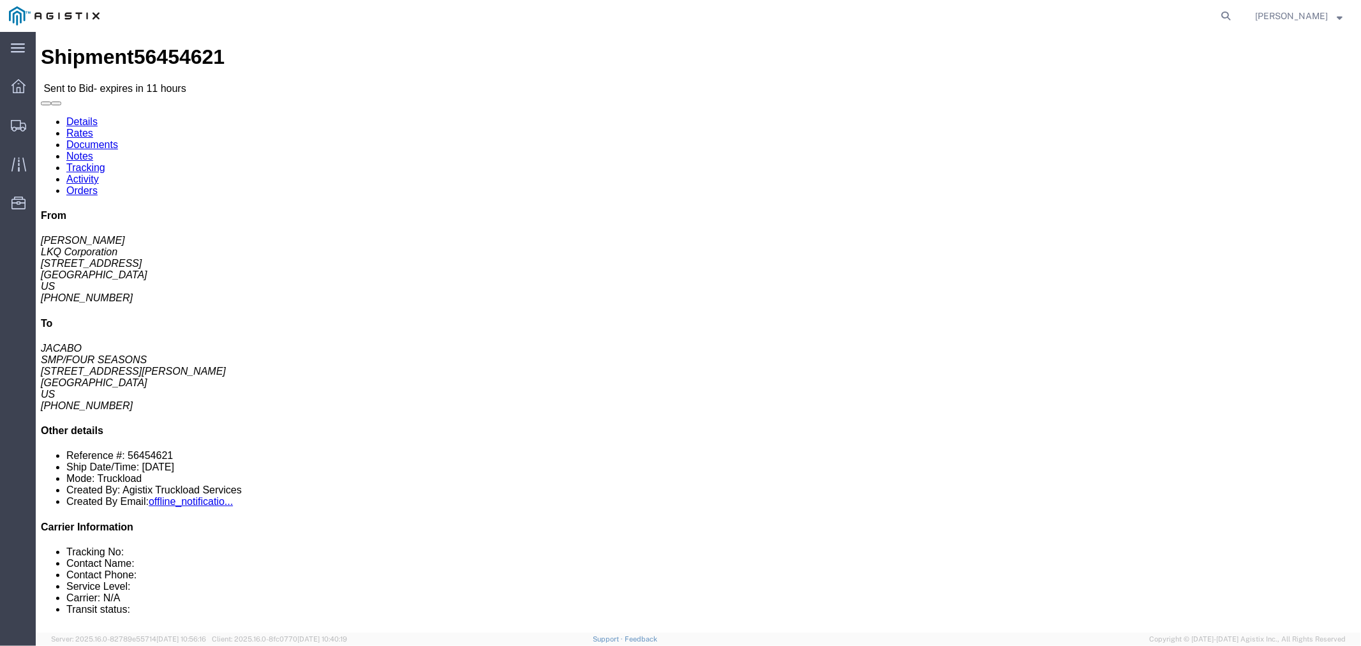
click link "Rates"
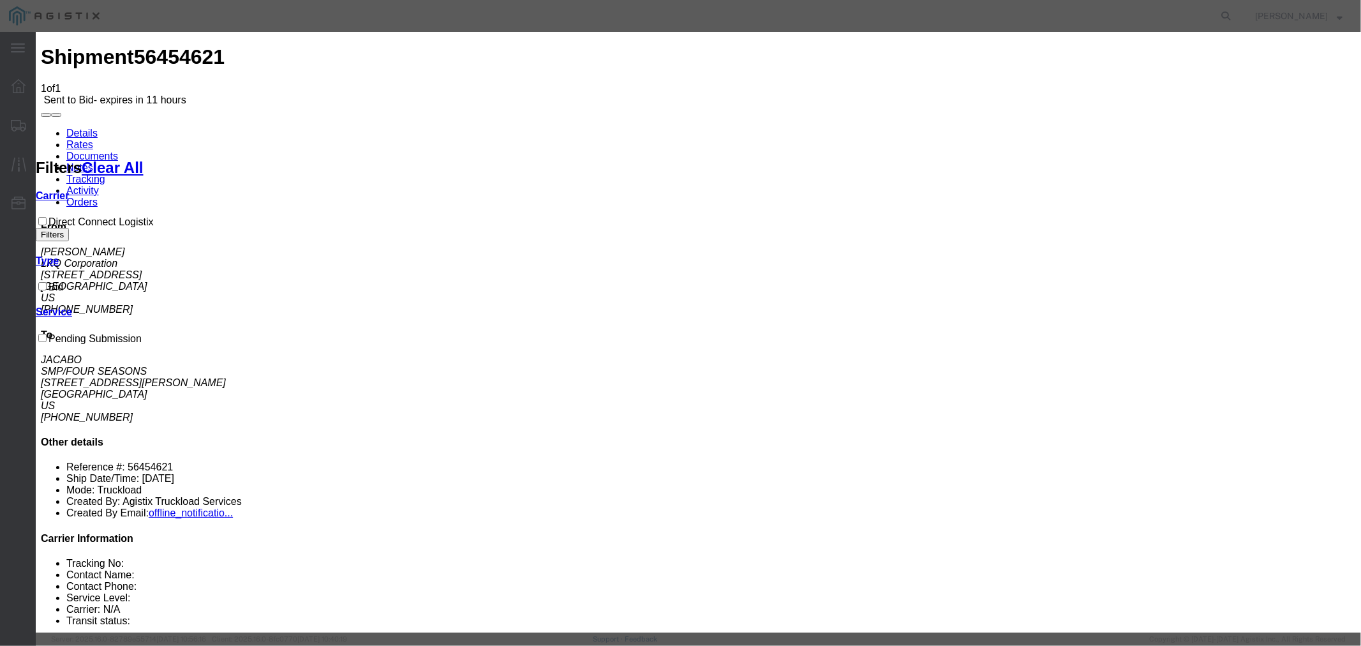
select select "4506"
select select "15907"
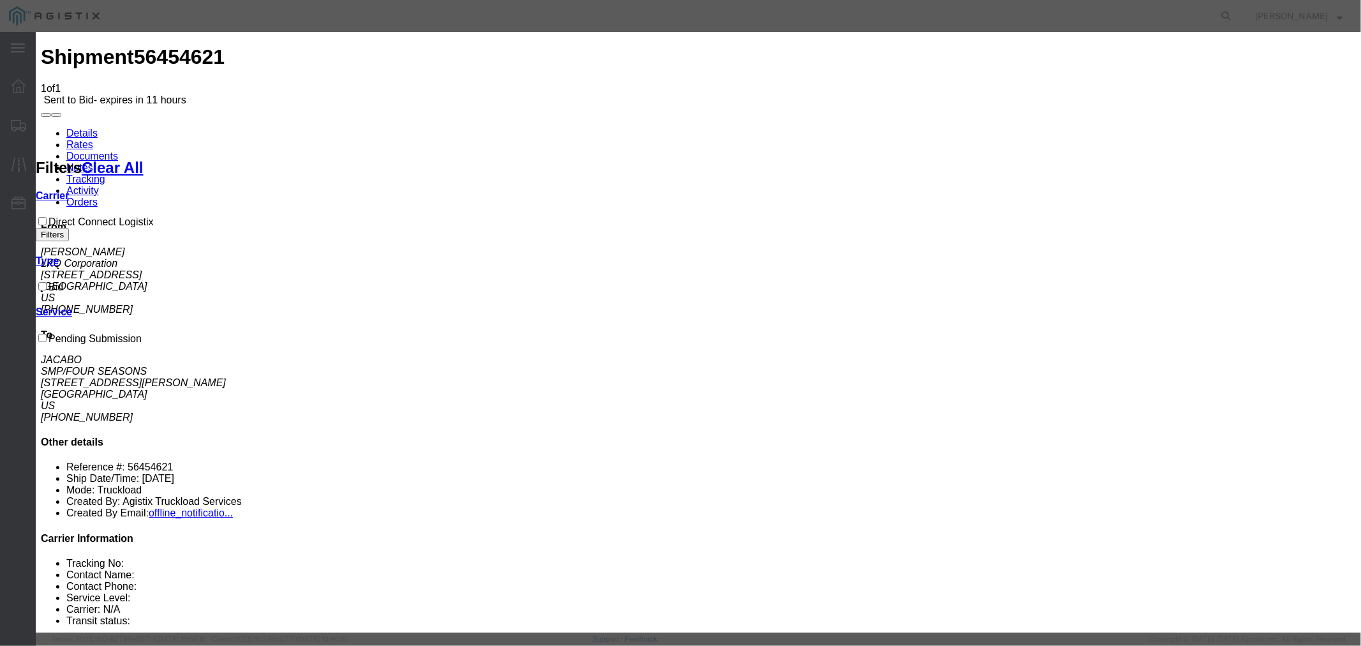
type input "DCL"
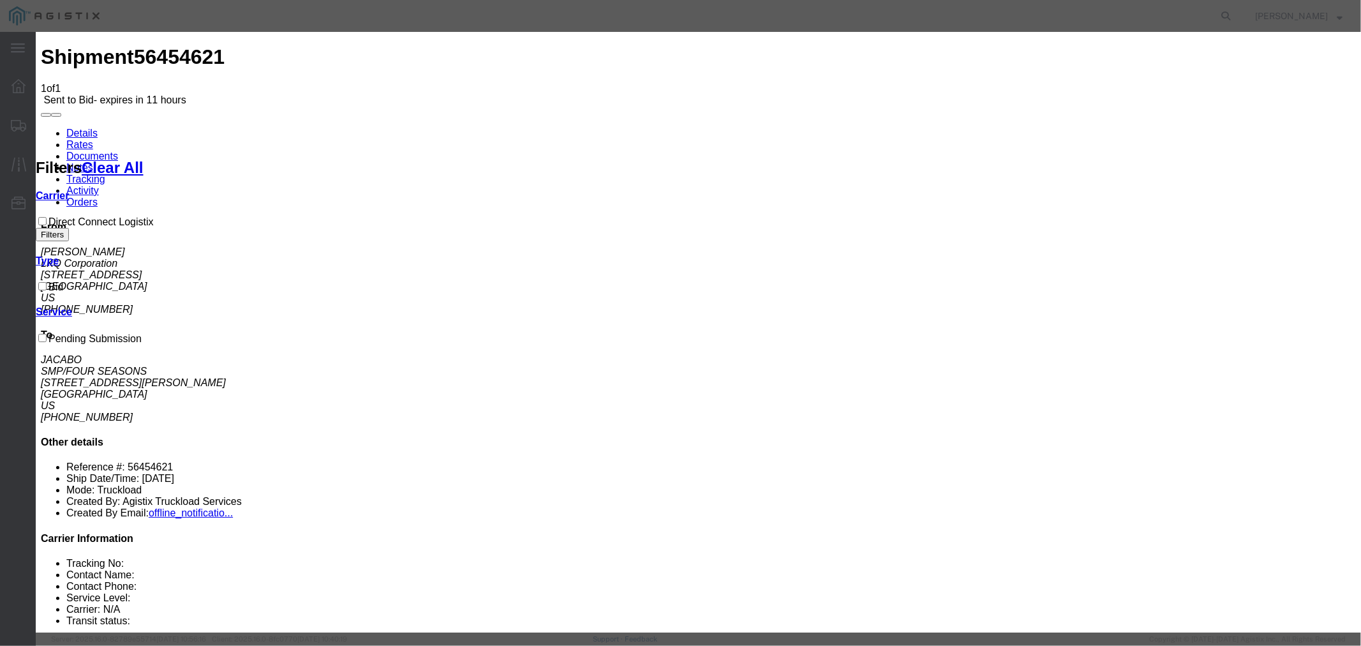
type input "2350"
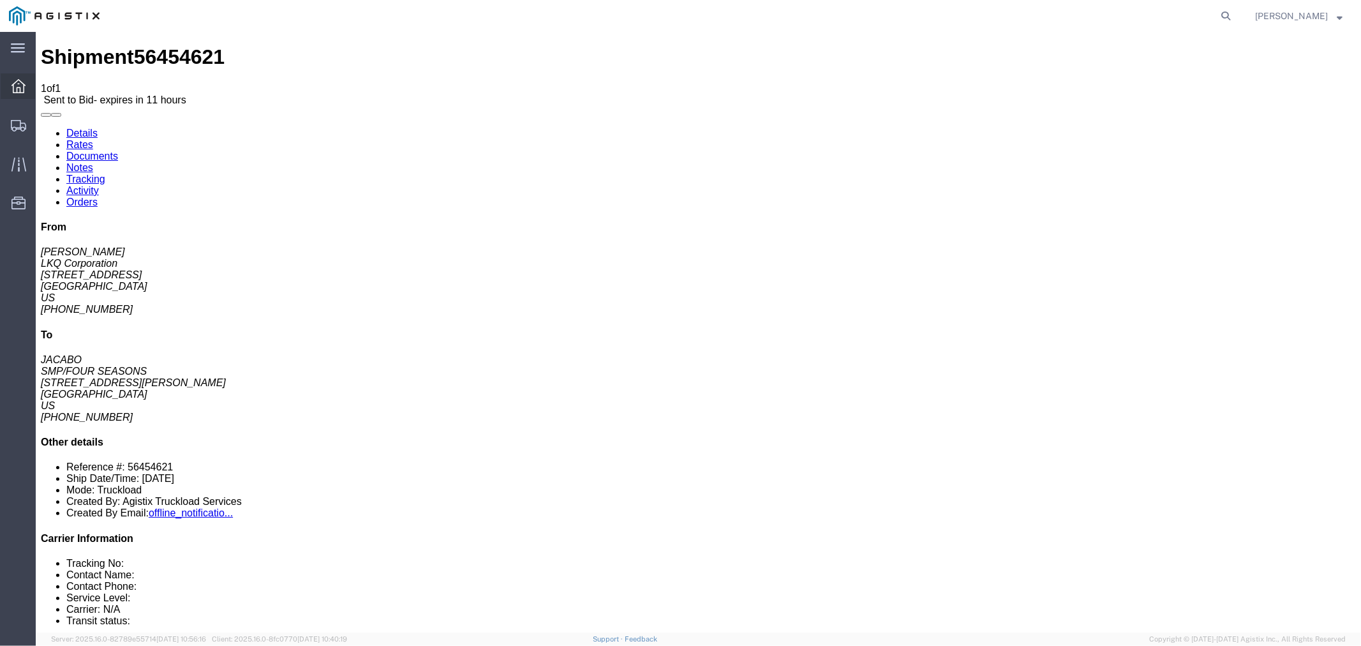
click at [20, 84] on icon at bounding box center [18, 86] width 14 height 14
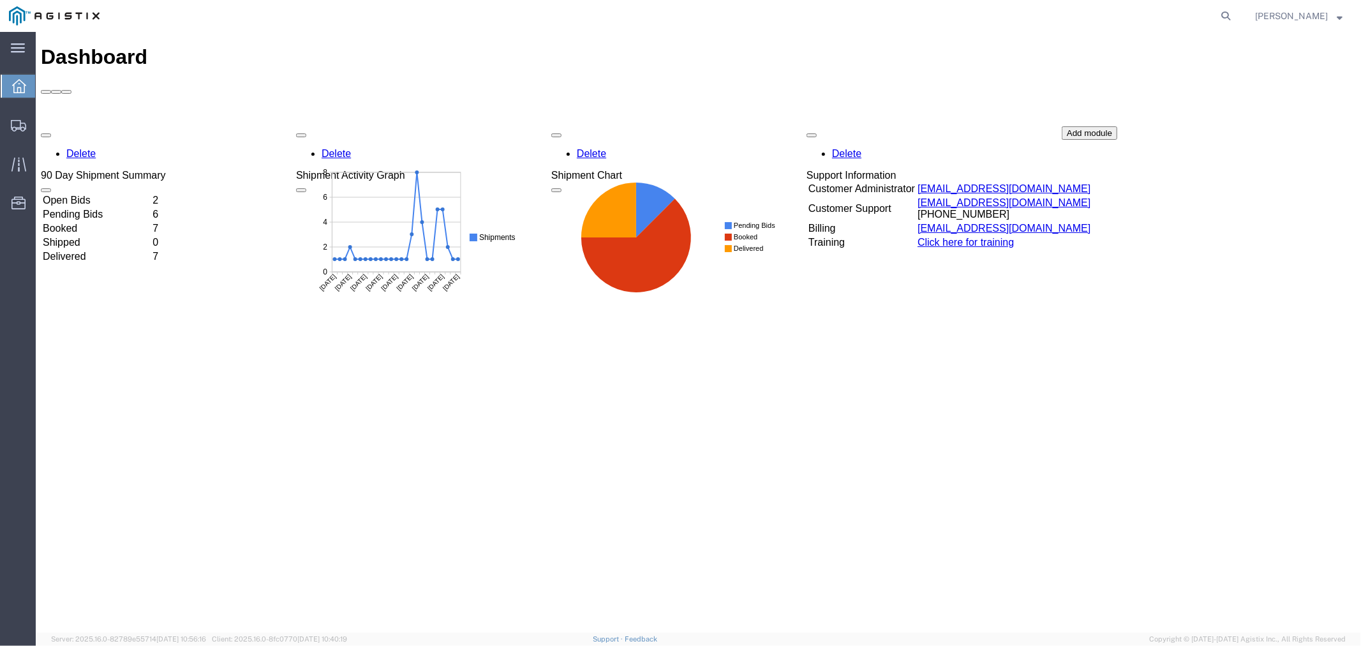
click at [126, 126] on div "Delete 90 Day Shipment Summary Open Bids 2 Pending Bids 6 Booked 7 Shipped 0 De…" at bounding box center [697, 221] width 1315 height 191
click at [150, 193] on td "Open Bids" at bounding box center [95, 199] width 108 height 13
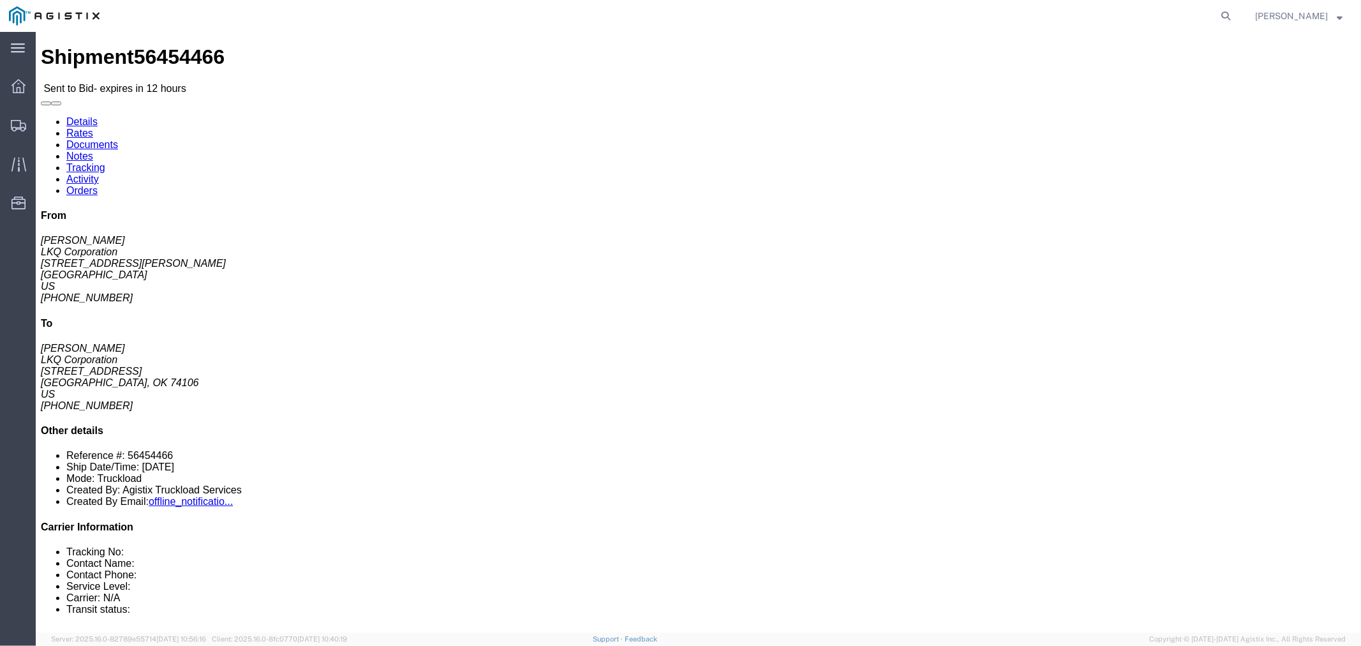
click link "Notes"
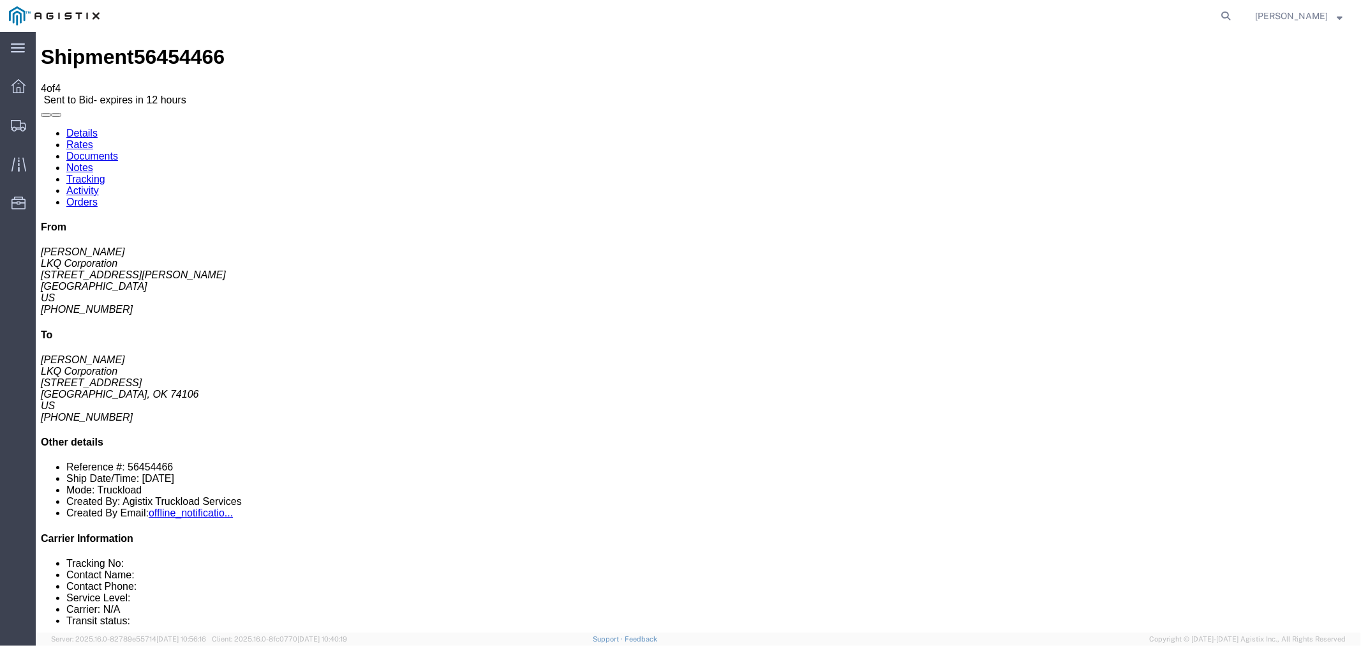
click at [93, 138] on link "Rates" at bounding box center [79, 143] width 27 height 11
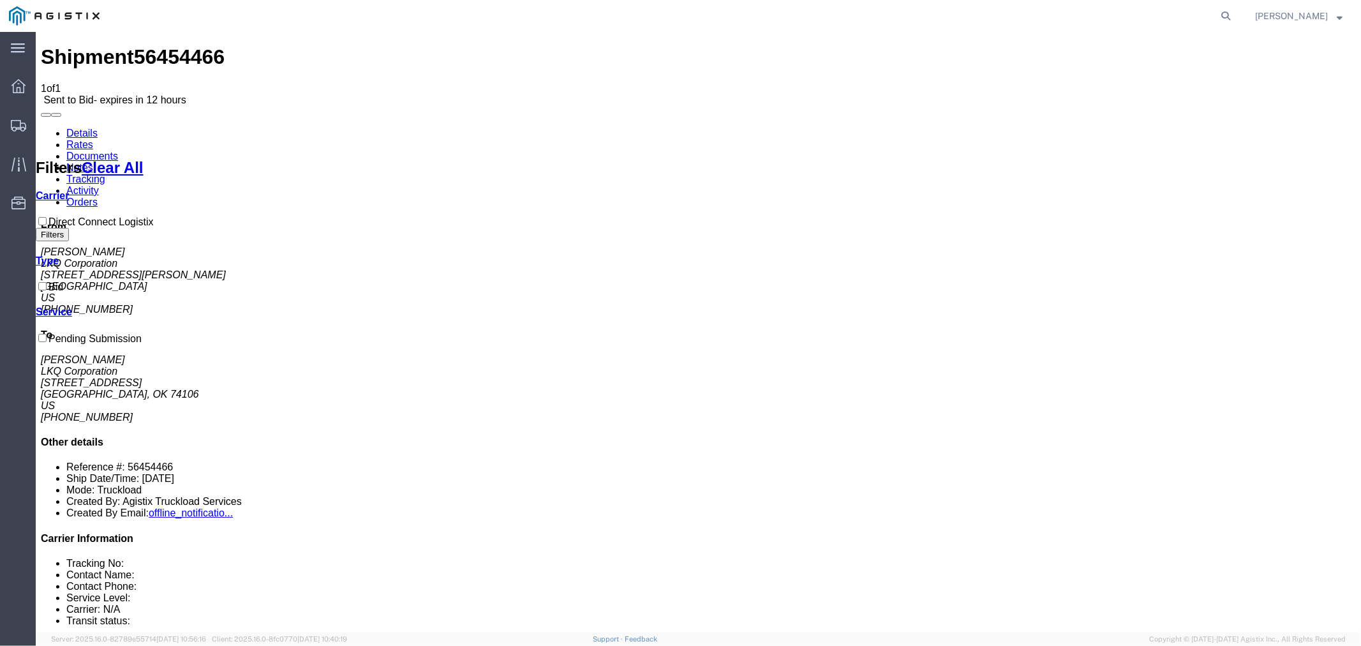
click at [91, 127] on link "Details" at bounding box center [81, 132] width 31 height 11
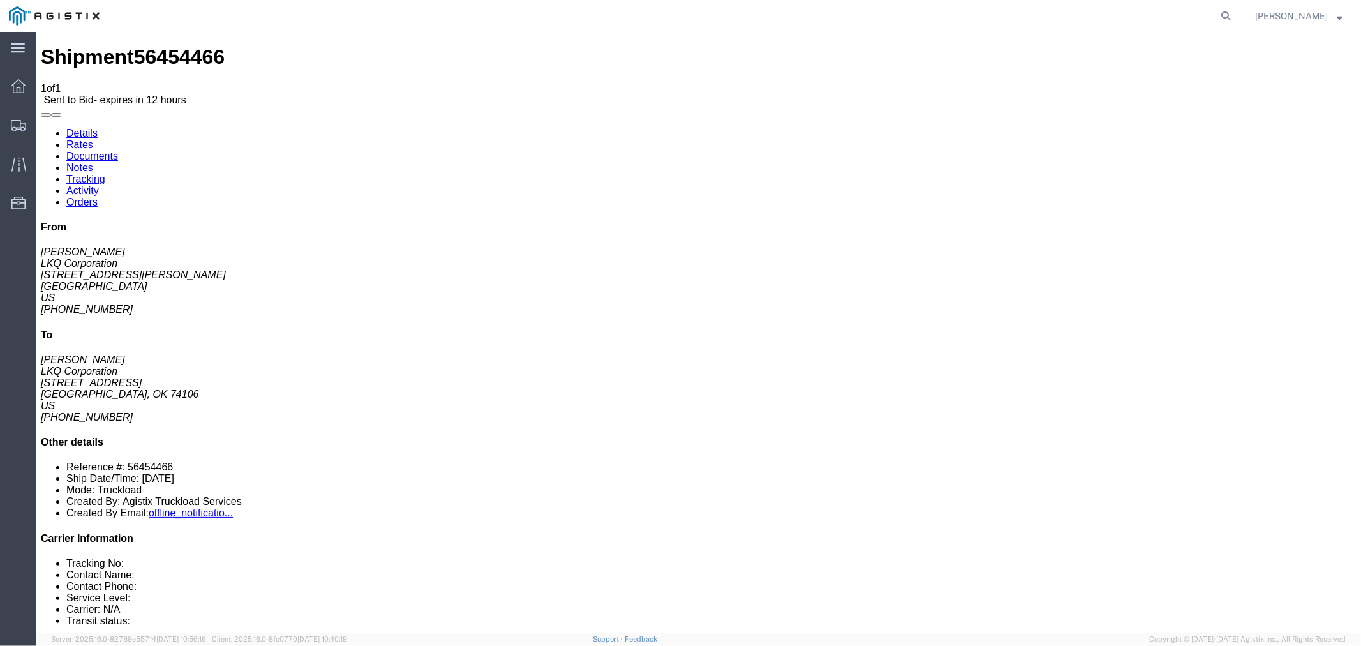
click button "button"
click link "Notes"
